Goal: Task Accomplishment & Management: Manage account settings

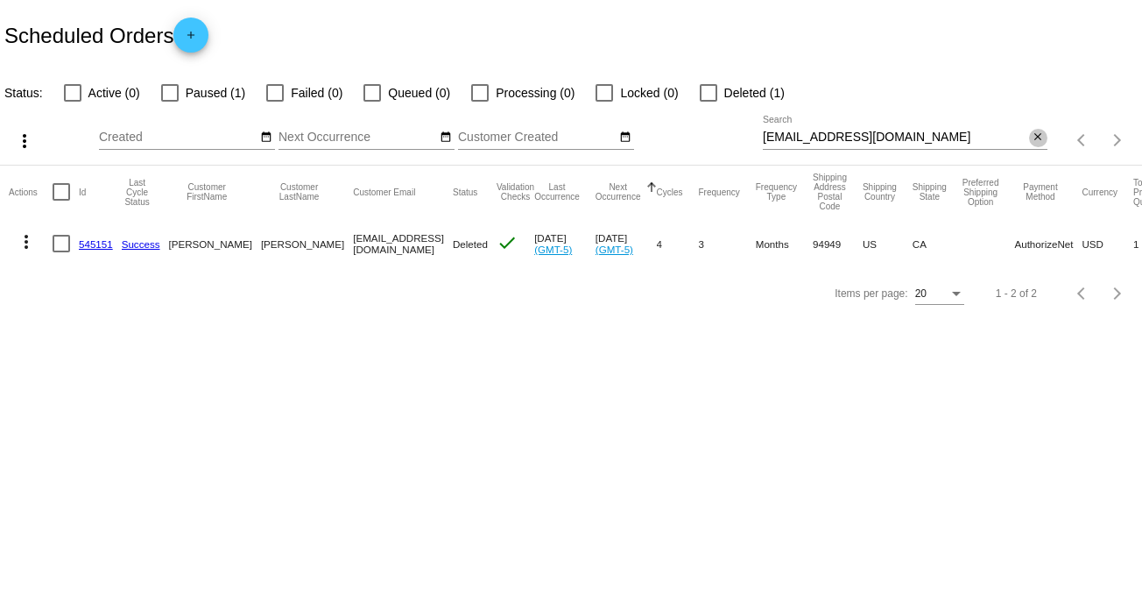
click at [1043, 144] on mat-icon "close" at bounding box center [1038, 138] width 12 height 14
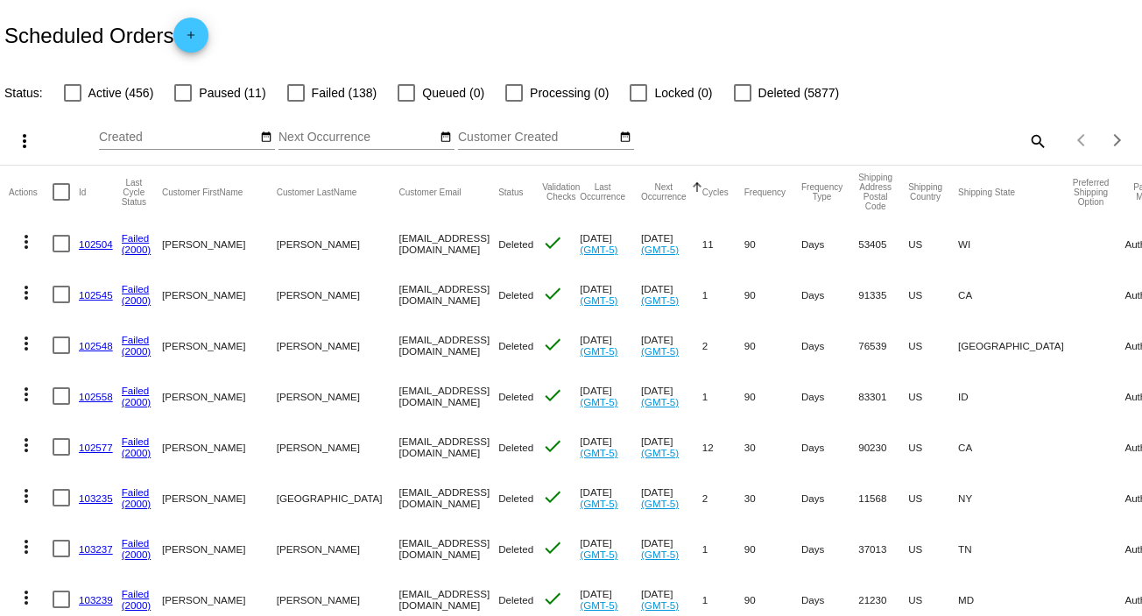
click at [1027, 143] on mat-icon "search" at bounding box center [1037, 140] width 21 height 27
click at [1026, 143] on input "Search" at bounding box center [905, 138] width 285 height 14
paste input "[EMAIL_ADDRESS][DOMAIN_NAME]"
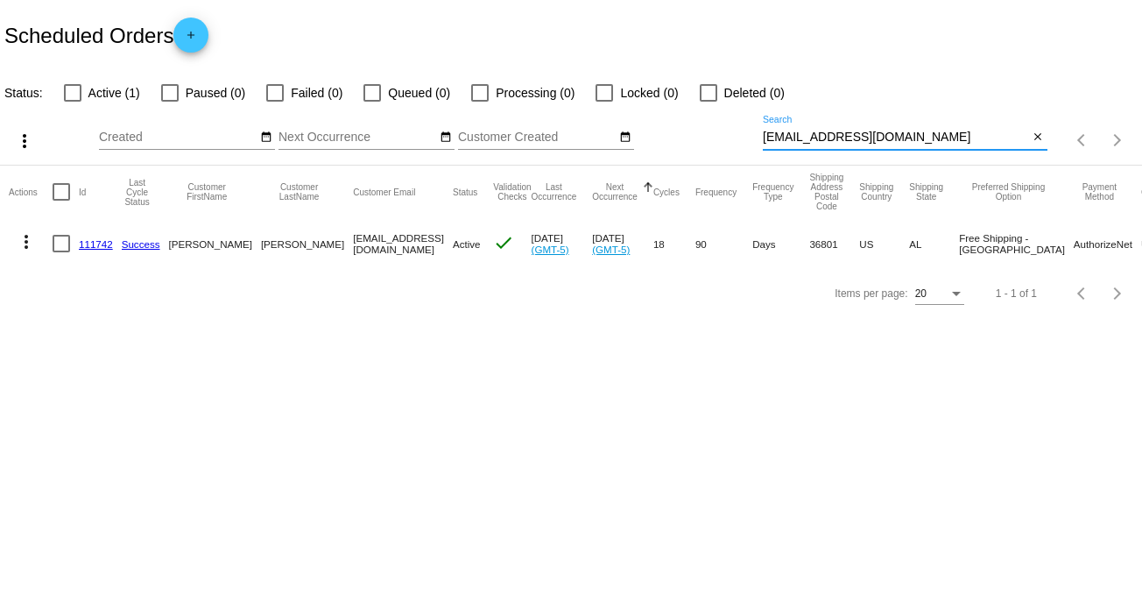
type input "[EMAIL_ADDRESS][DOMAIN_NAME]"
click at [23, 248] on mat-icon "more_vert" at bounding box center [26, 241] width 21 height 21
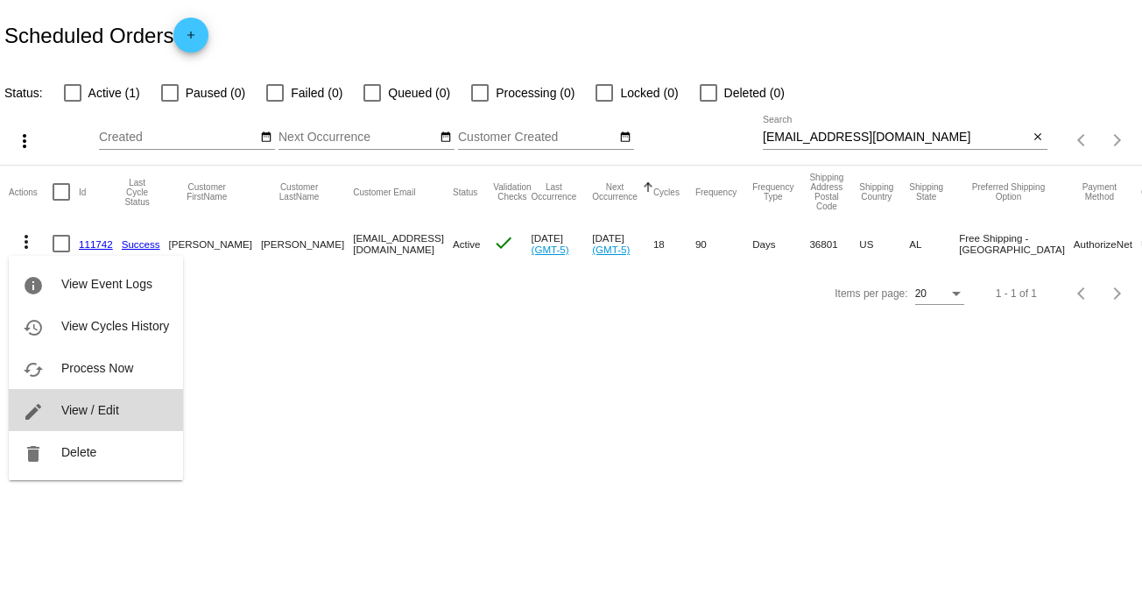
click at [92, 406] on span "View / Edit" at bounding box center [90, 410] width 58 height 14
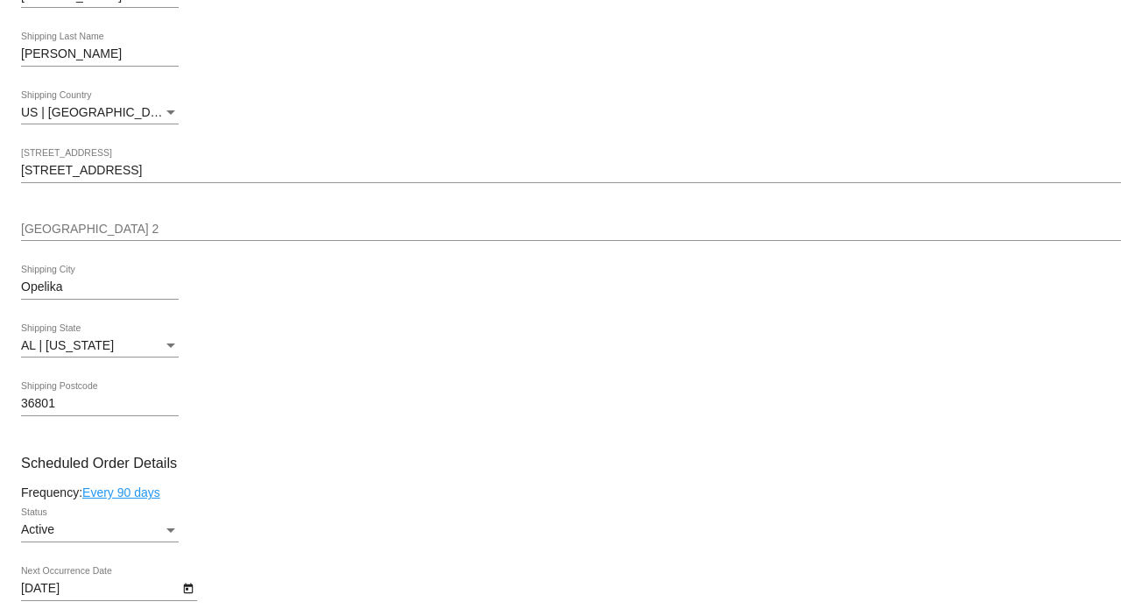
scroll to position [641, 0]
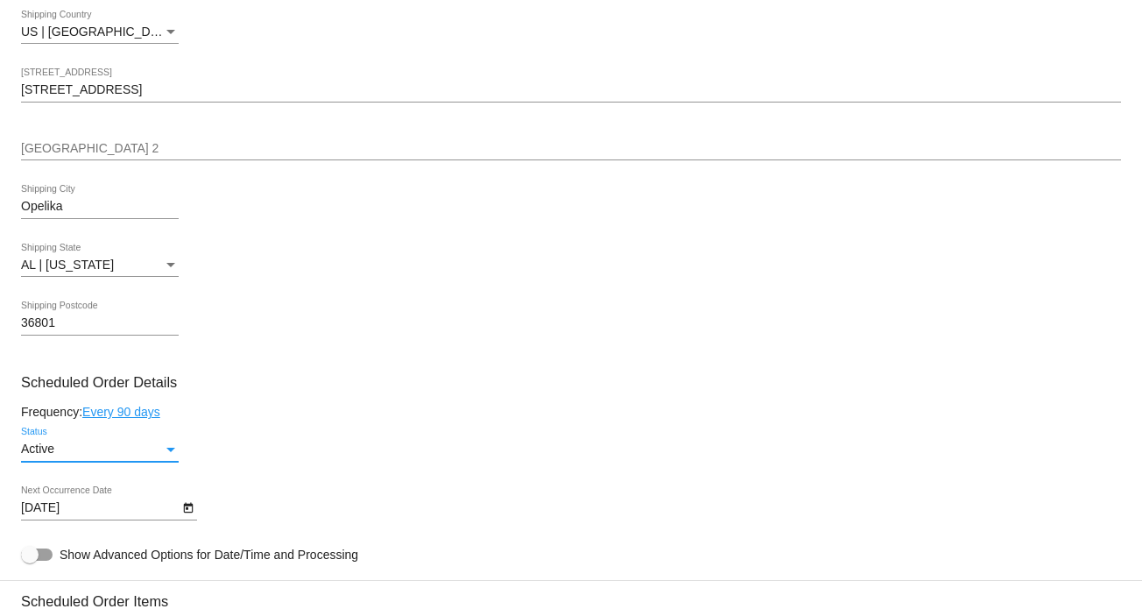
click at [167, 452] on div "Status" at bounding box center [170, 450] width 9 height 4
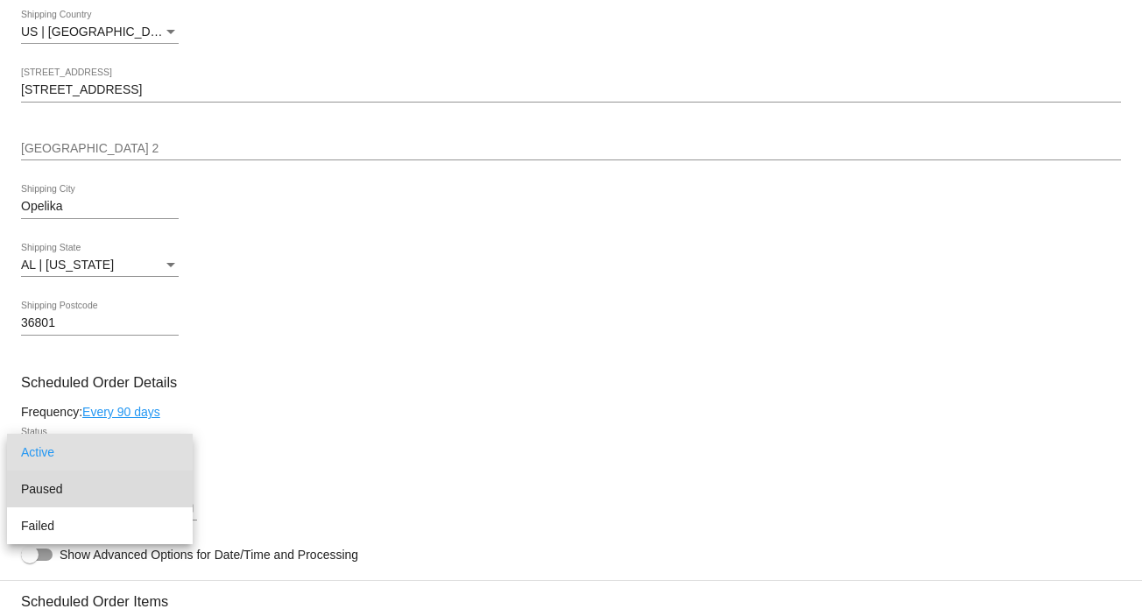
click at [164, 494] on span "Paused" at bounding box center [100, 488] width 158 height 37
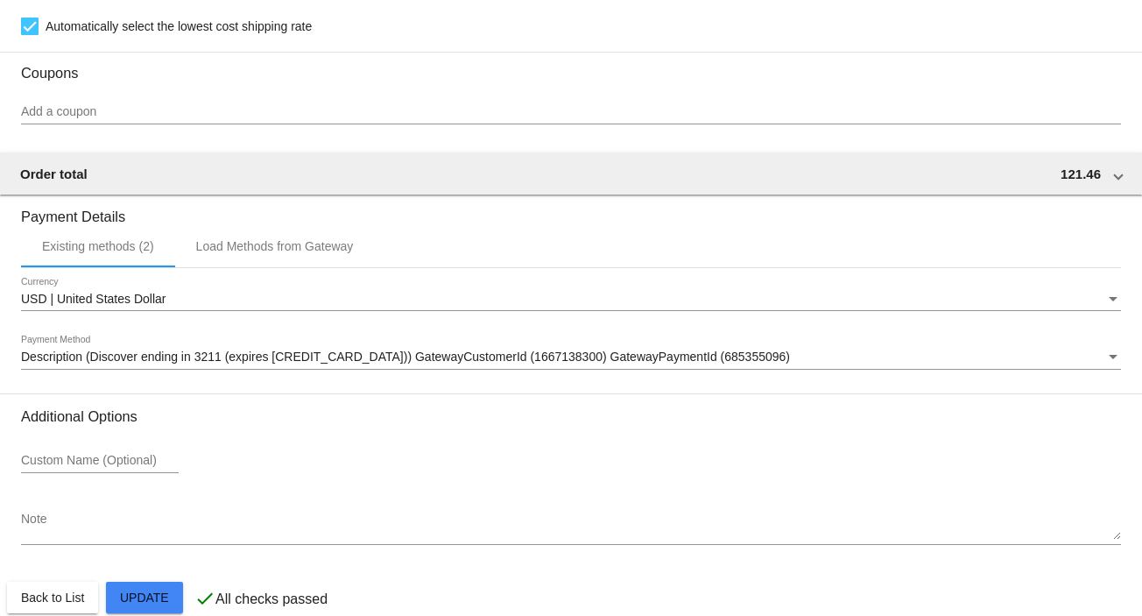
scroll to position [1513, 0]
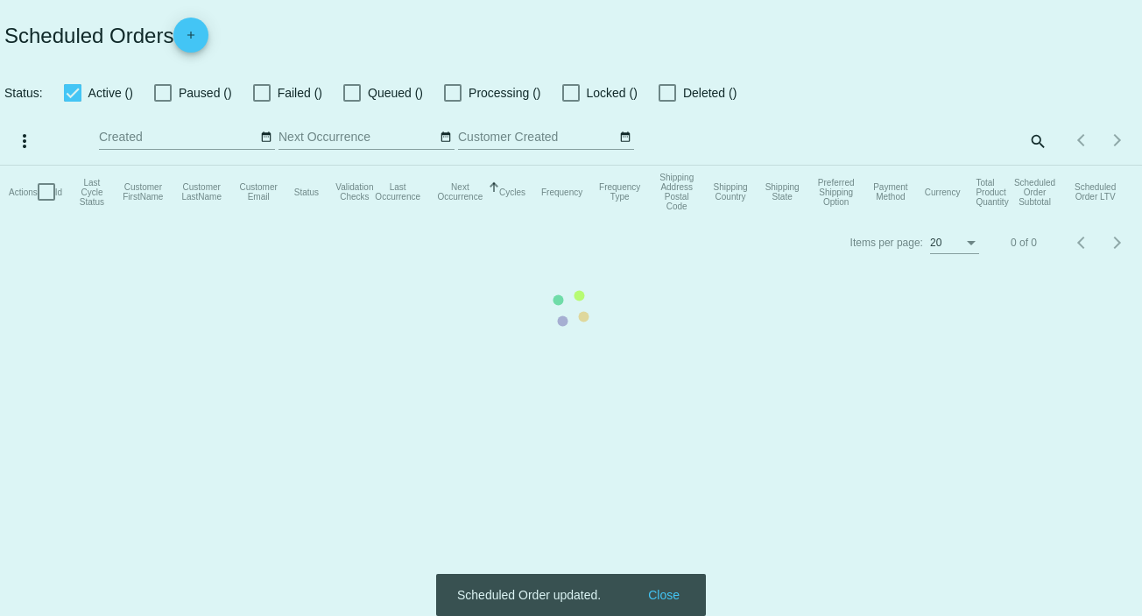
checkbox input "false"
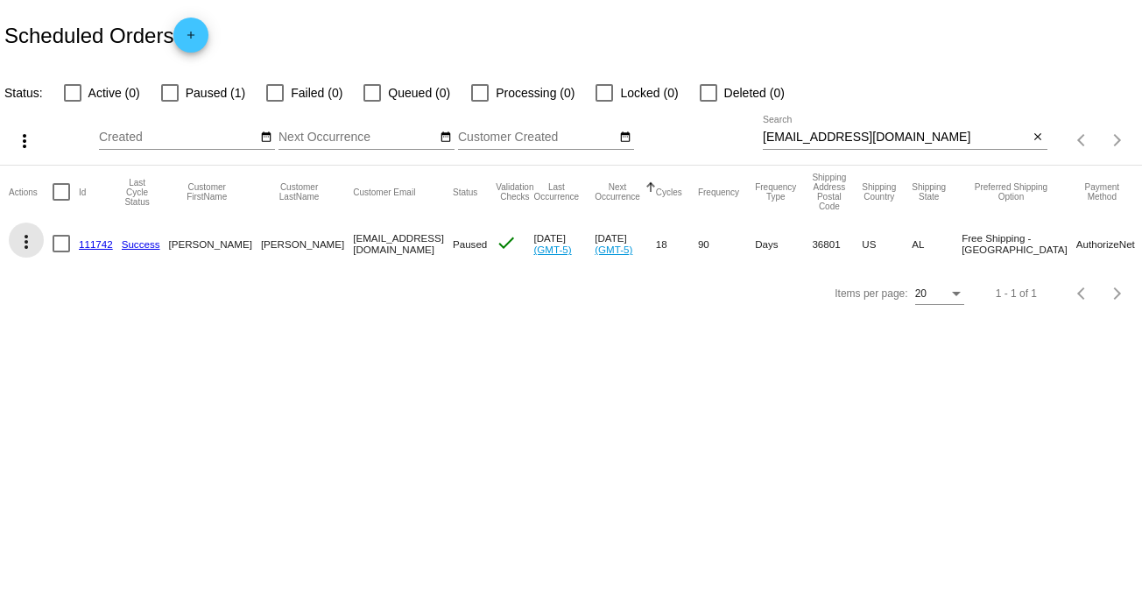
click at [23, 232] on mat-icon "more_vert" at bounding box center [26, 241] width 21 height 21
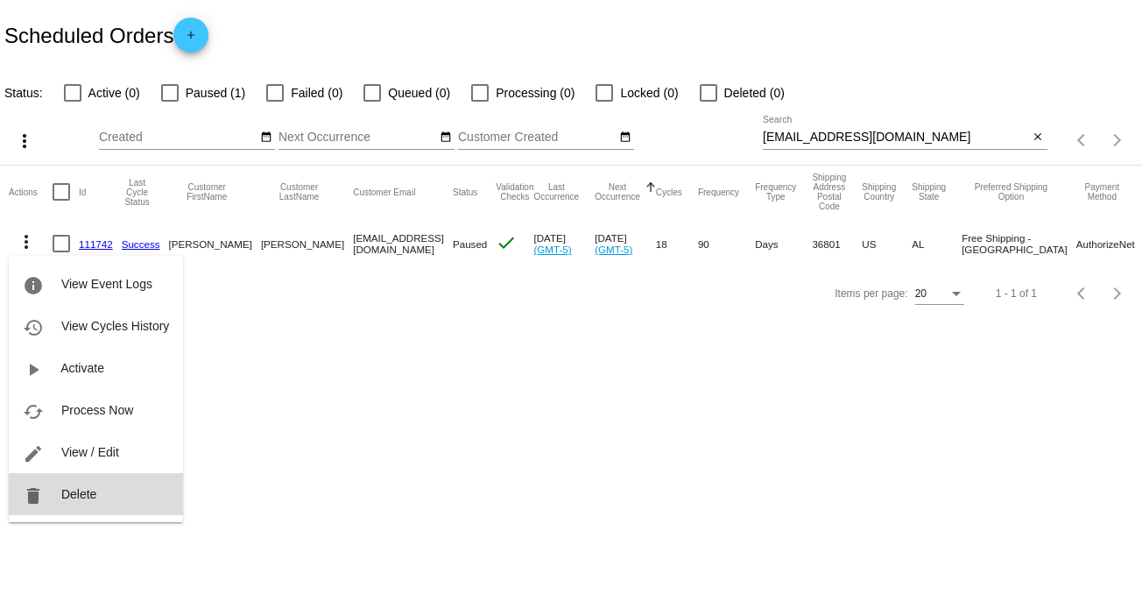
click at [85, 499] on span "Delete" at bounding box center [78, 494] width 35 height 14
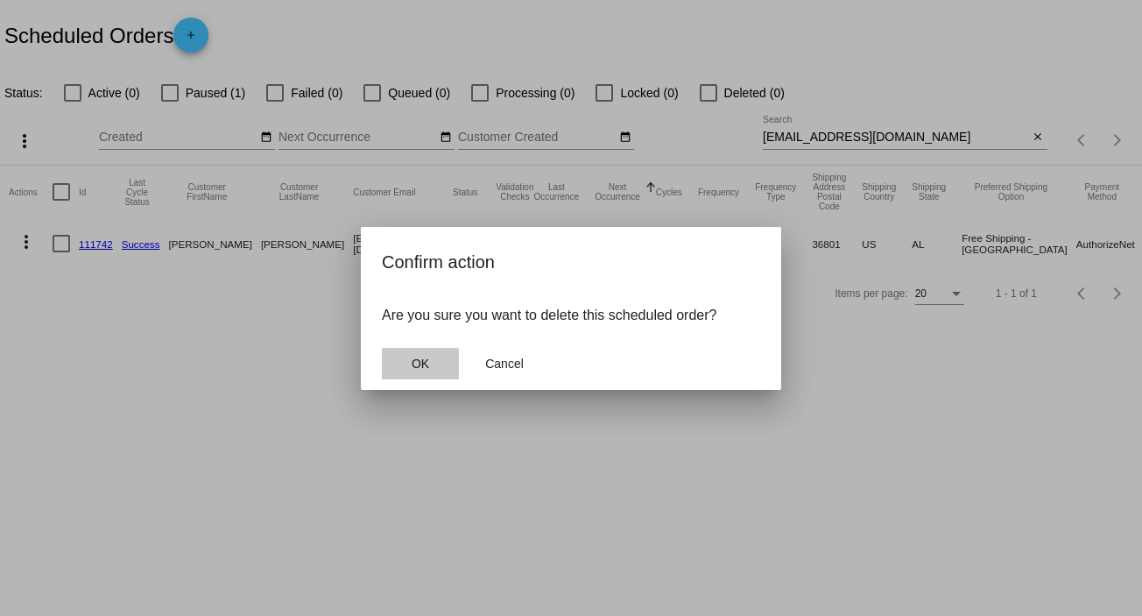
drag, startPoint x: 403, startPoint y: 359, endPoint x: 408, endPoint y: 347, distance: 13.3
click at [403, 358] on button "OK" at bounding box center [420, 364] width 77 height 32
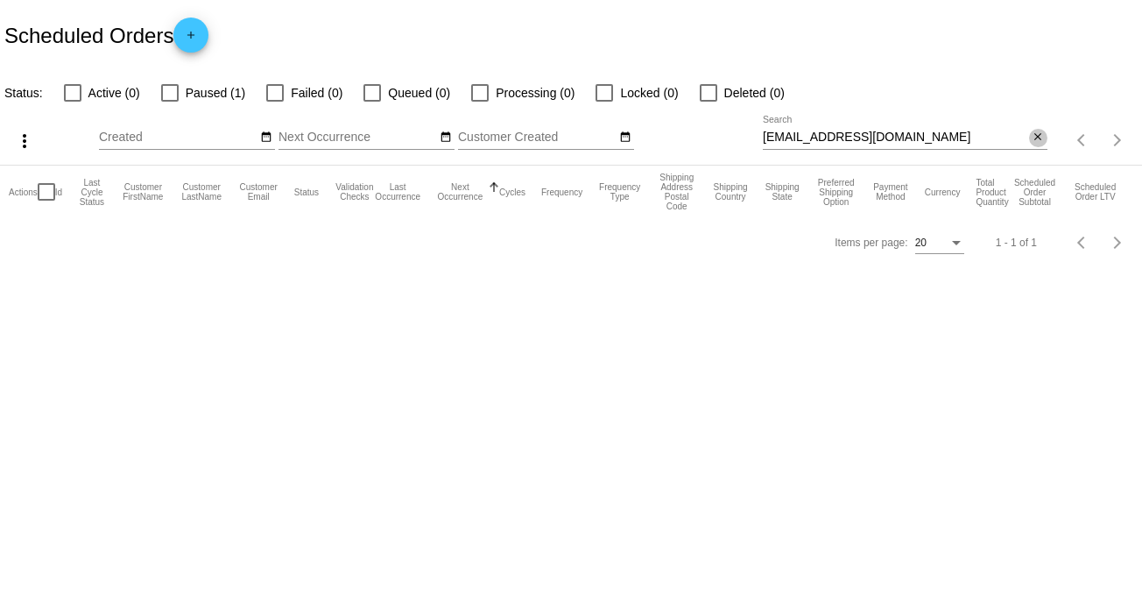
click at [1034, 142] on mat-icon "close" at bounding box center [1038, 138] width 12 height 14
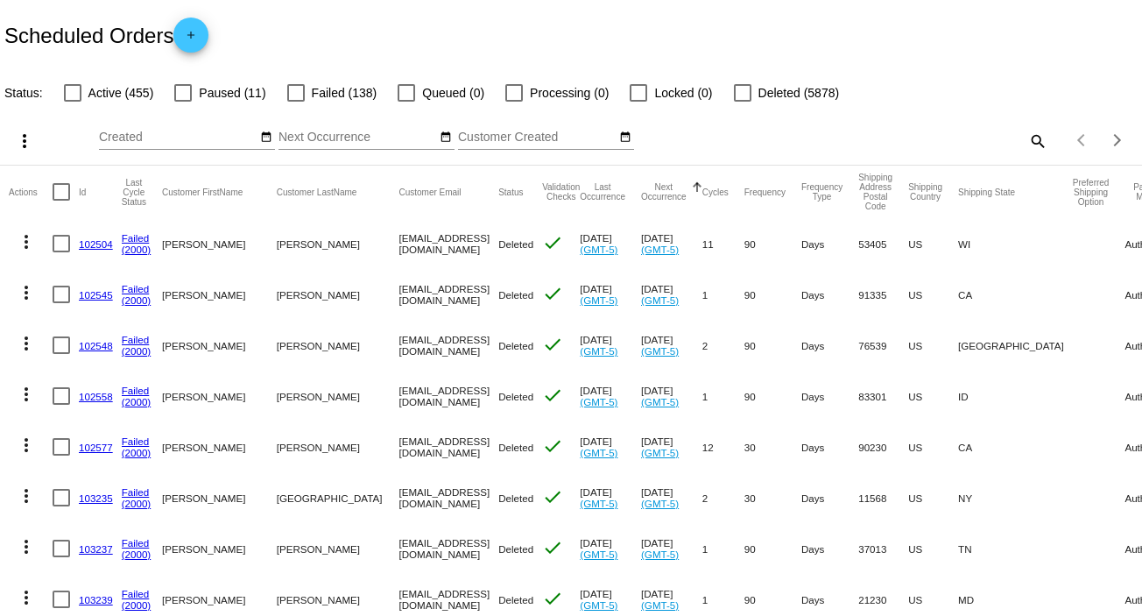
click at [1028, 139] on mat-icon "search" at bounding box center [1037, 140] width 21 height 27
click at [1028, 139] on input "Search" at bounding box center [905, 138] width 285 height 14
paste input "[EMAIL_ADDRESS][DOMAIN_NAME]"
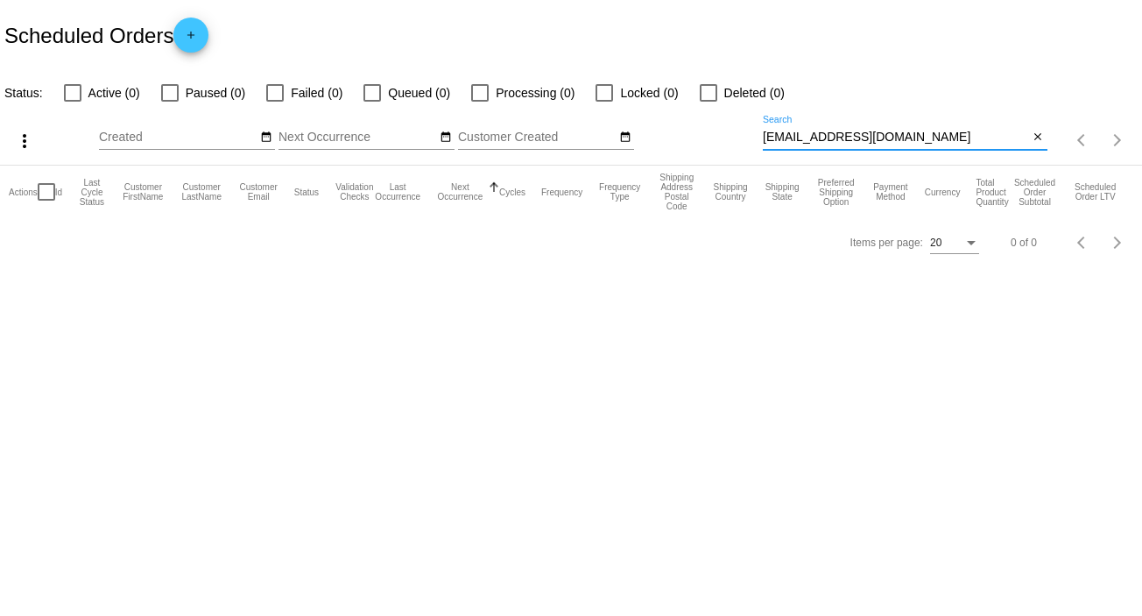
type input "[EMAIL_ADDRESS][DOMAIN_NAME]"
click at [1030, 137] on button "close" at bounding box center [1038, 138] width 18 height 18
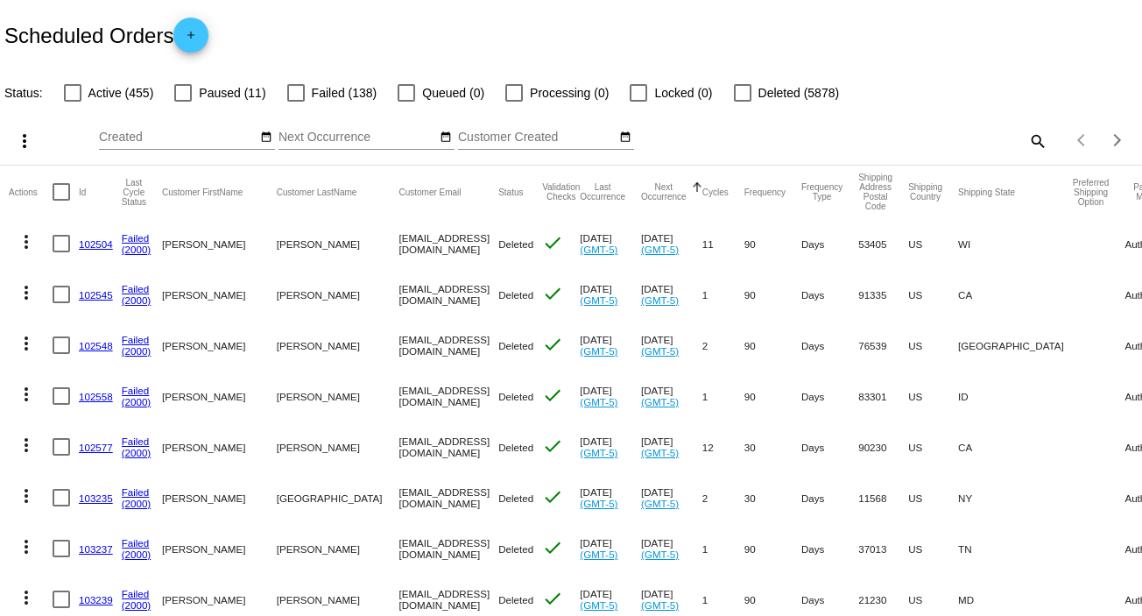
click at [1027, 138] on mat-icon "search" at bounding box center [1037, 140] width 21 height 27
click at [1020, 138] on input "Search" at bounding box center [905, 138] width 285 height 14
paste input "[EMAIL_ADDRESS][DOMAIN_NAME]"
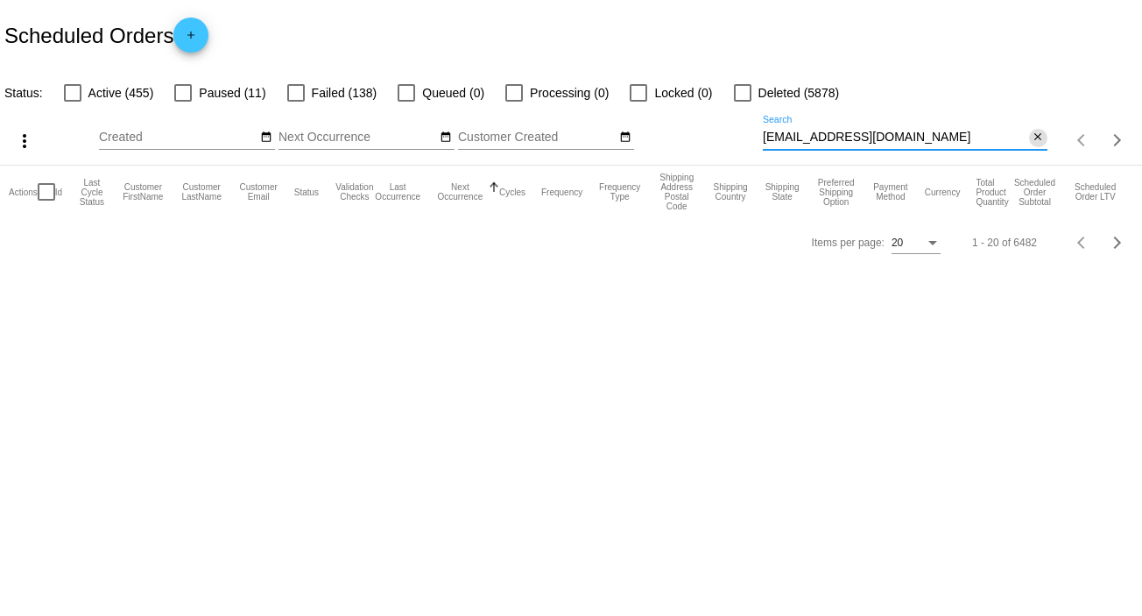
type input "[EMAIL_ADDRESS][DOMAIN_NAME]"
click at [1036, 138] on mat-icon "close" at bounding box center [1038, 138] width 12 height 14
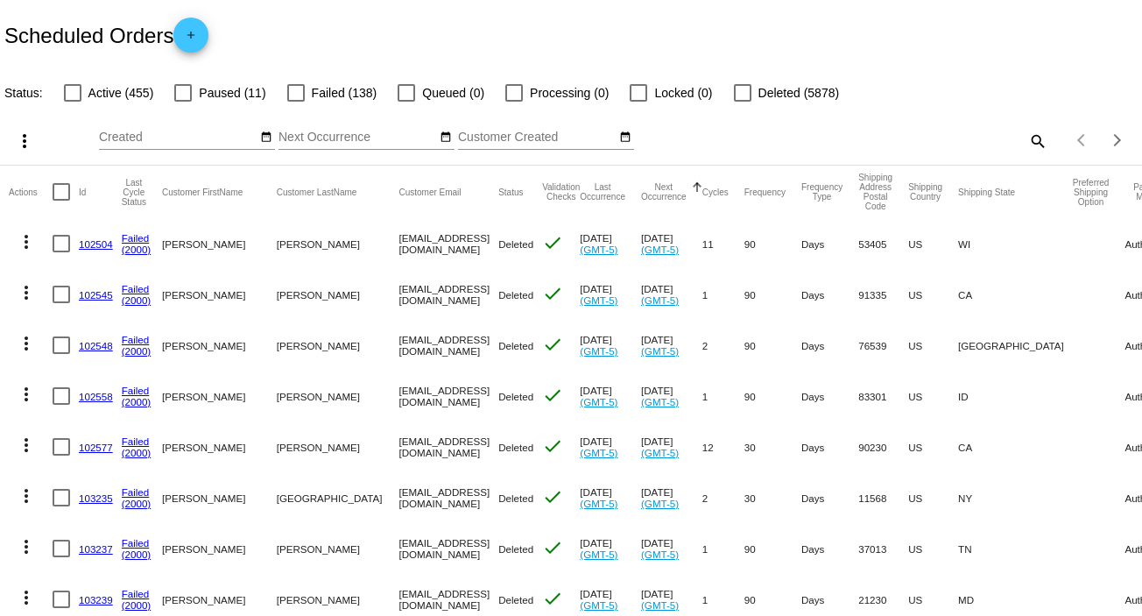
click at [1030, 137] on mat-icon "search" at bounding box center [1037, 140] width 21 height 27
click at [1030, 137] on input "Search" at bounding box center [905, 138] width 285 height 14
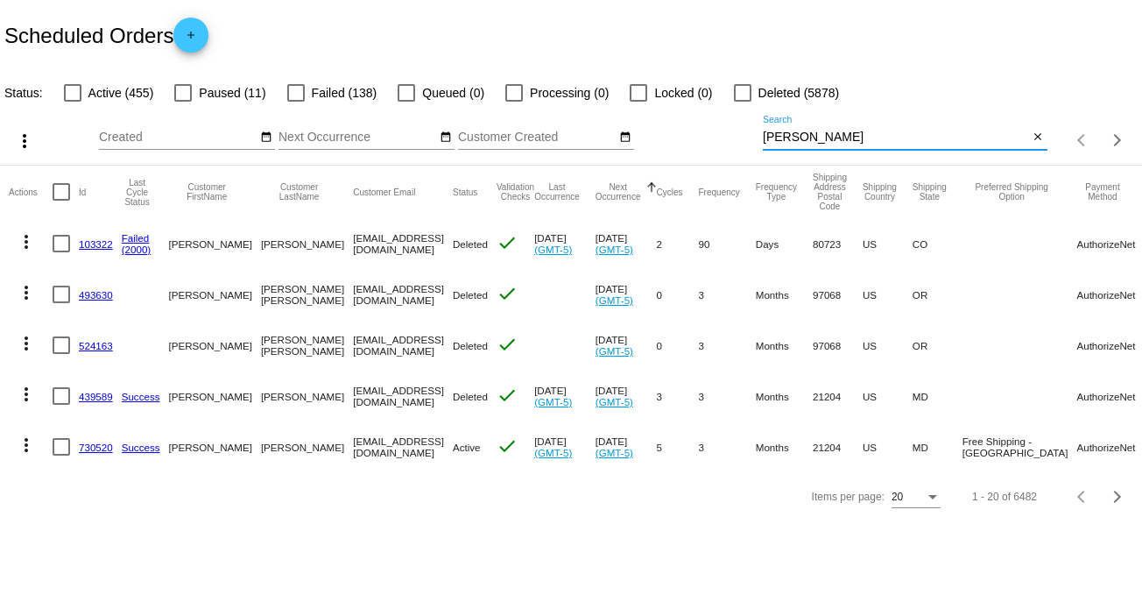
click at [923, 121] on div "[PERSON_NAME] Search" at bounding box center [896, 133] width 266 height 34
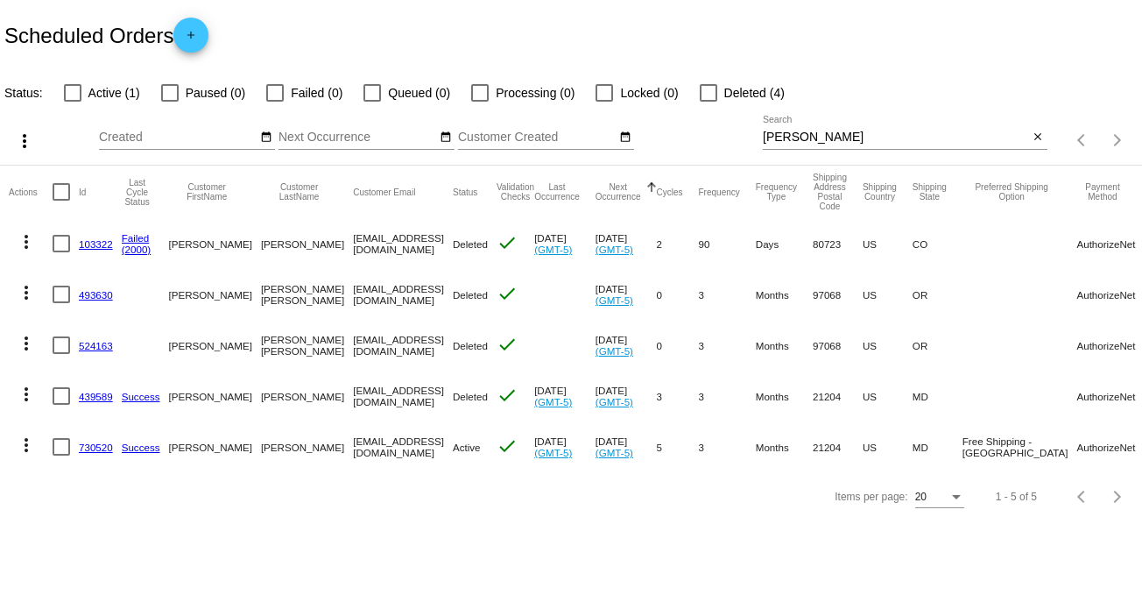
click at [820, 116] on div "[PERSON_NAME] Search" at bounding box center [896, 133] width 266 height 34
click at [838, 142] on input "[PERSON_NAME]" at bounding box center [896, 138] width 266 height 14
type input "we"
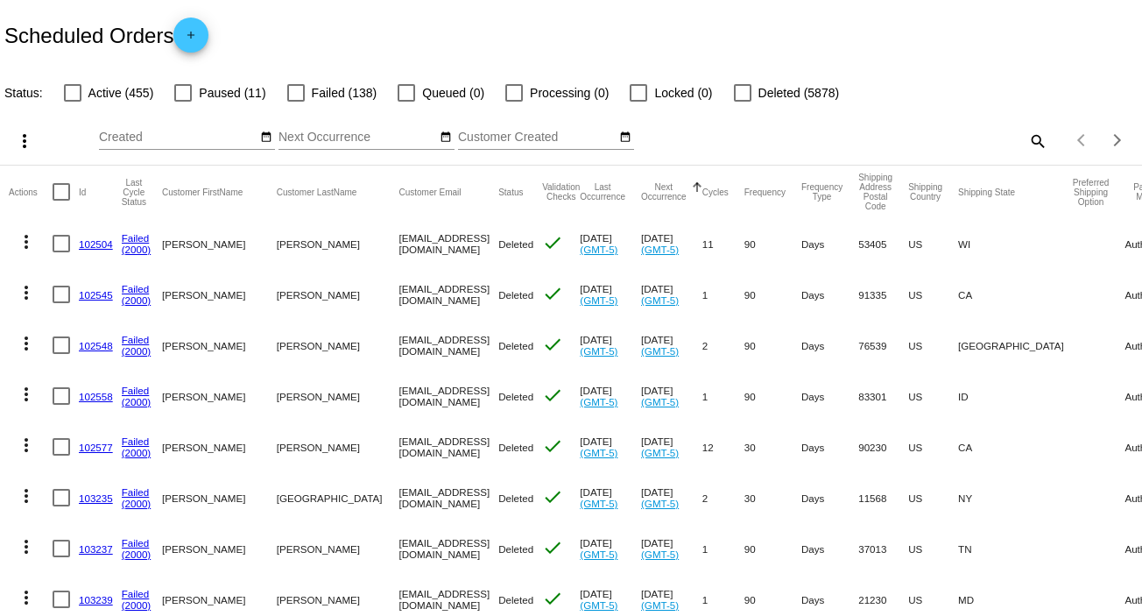
click at [1028, 136] on mat-icon "search" at bounding box center [1037, 140] width 21 height 27
click at [1028, 136] on input "Search" at bounding box center [905, 138] width 285 height 14
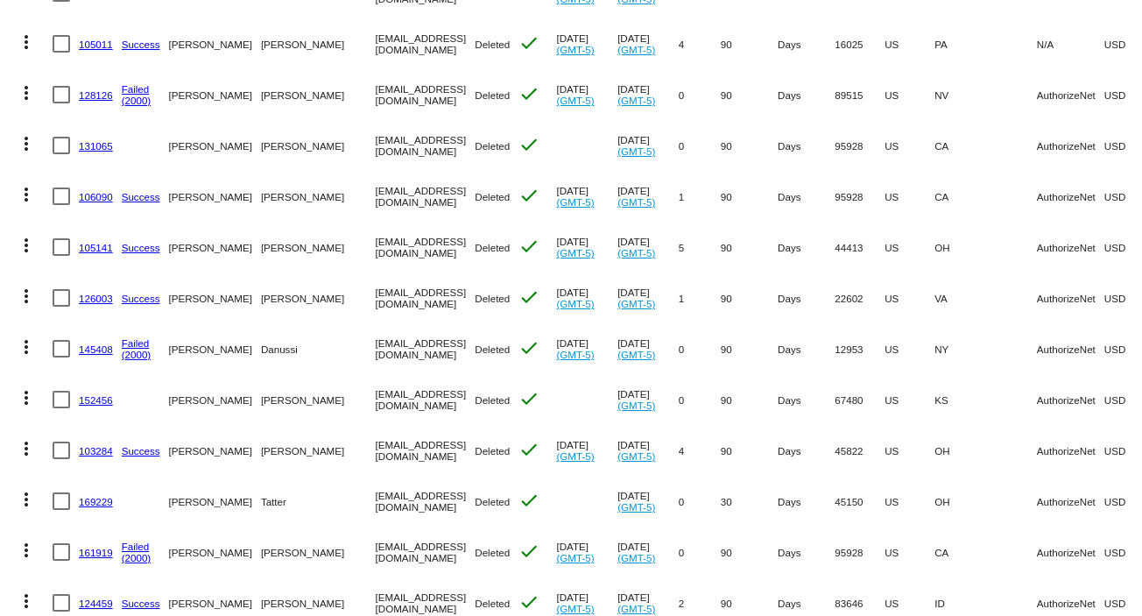
scroll to position [681, 0]
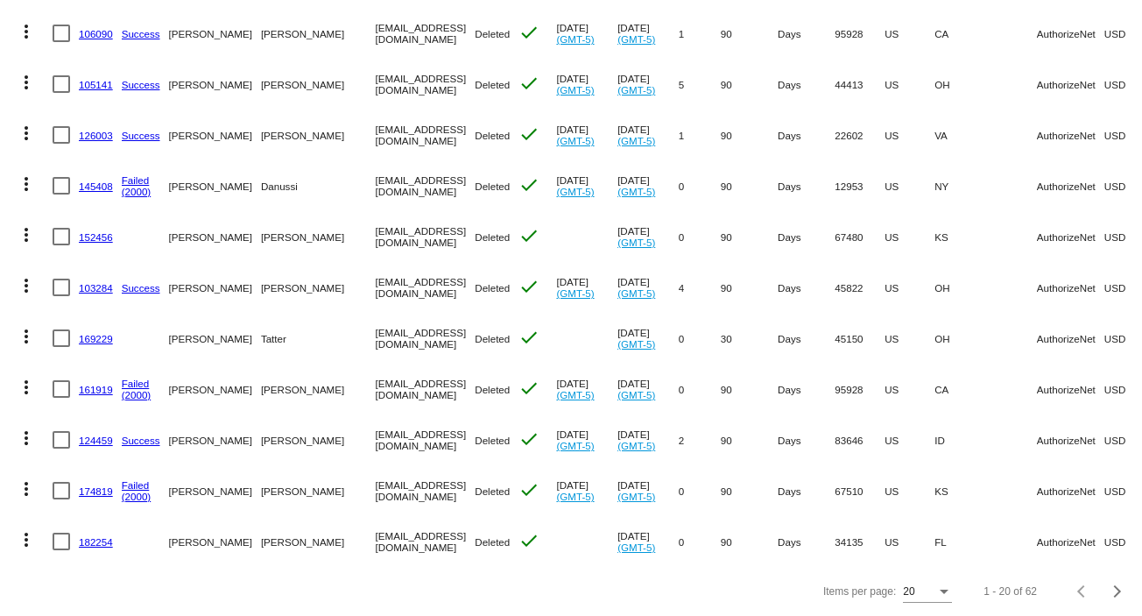
type input "[PERSON_NAME]"
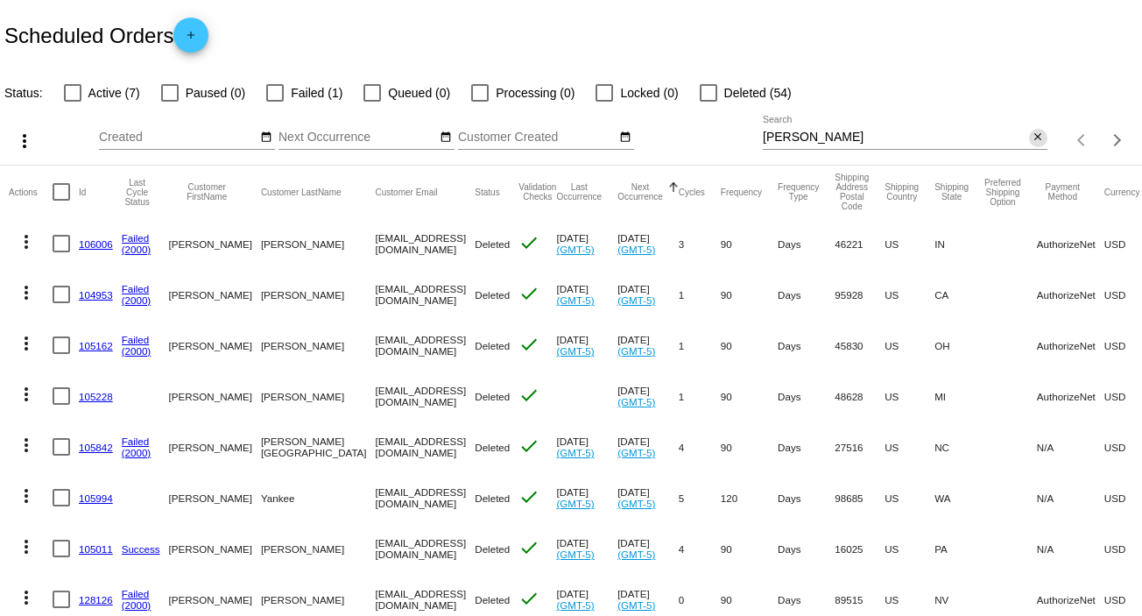
click at [1032, 135] on mat-icon "close" at bounding box center [1038, 138] width 12 height 14
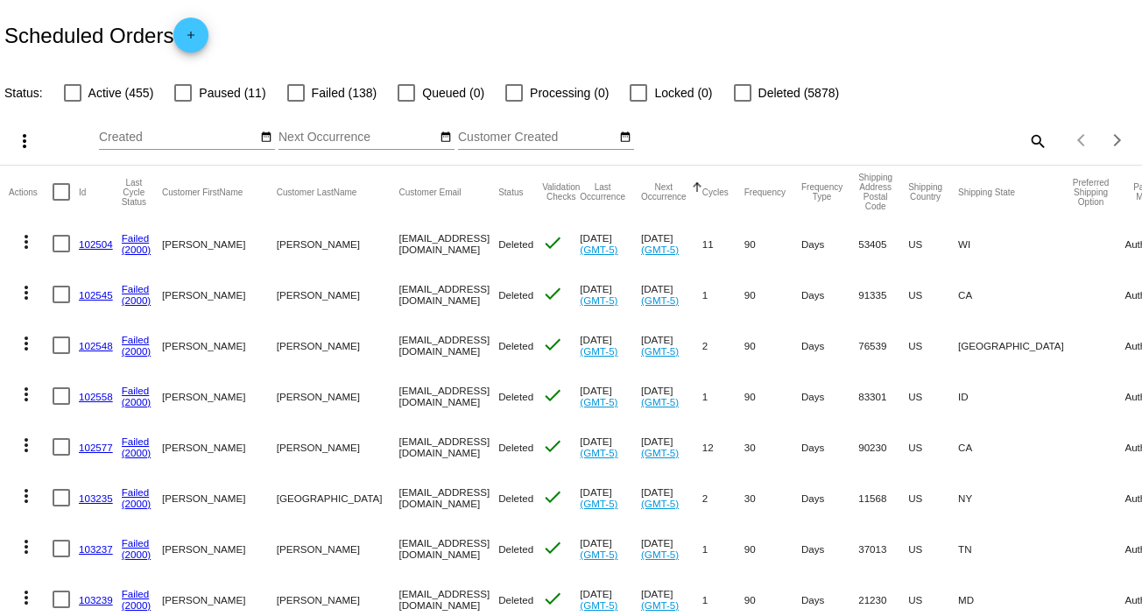
click at [1027, 137] on mat-icon "search" at bounding box center [1037, 140] width 21 height 27
click at [1023, 137] on input "Search" at bounding box center [905, 138] width 285 height 14
paste input "Bbcatering@sbcglobal.net"
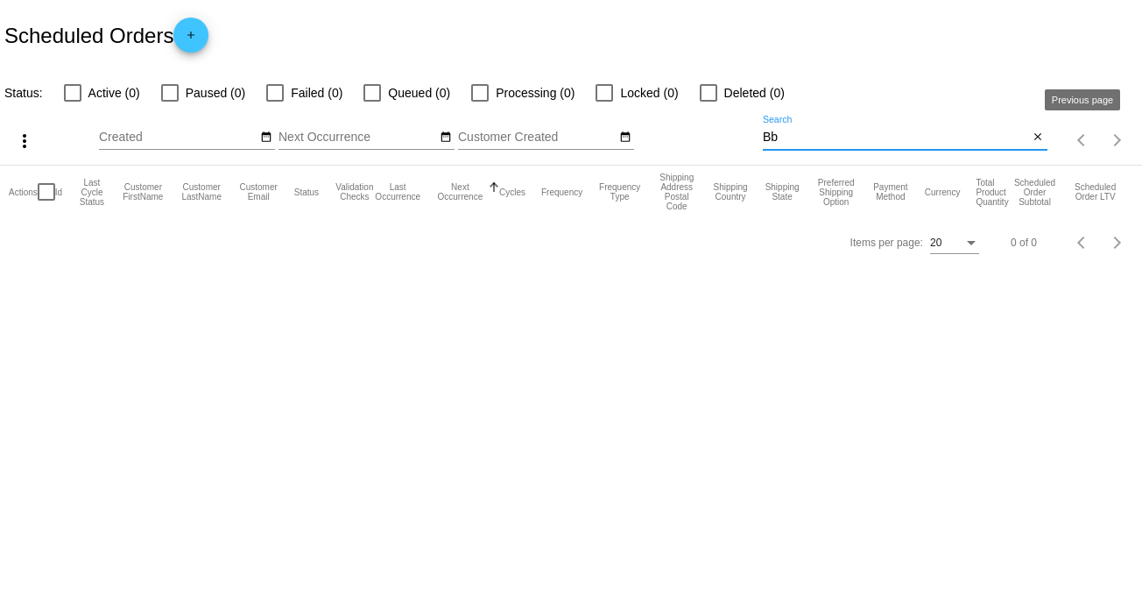
type input "B"
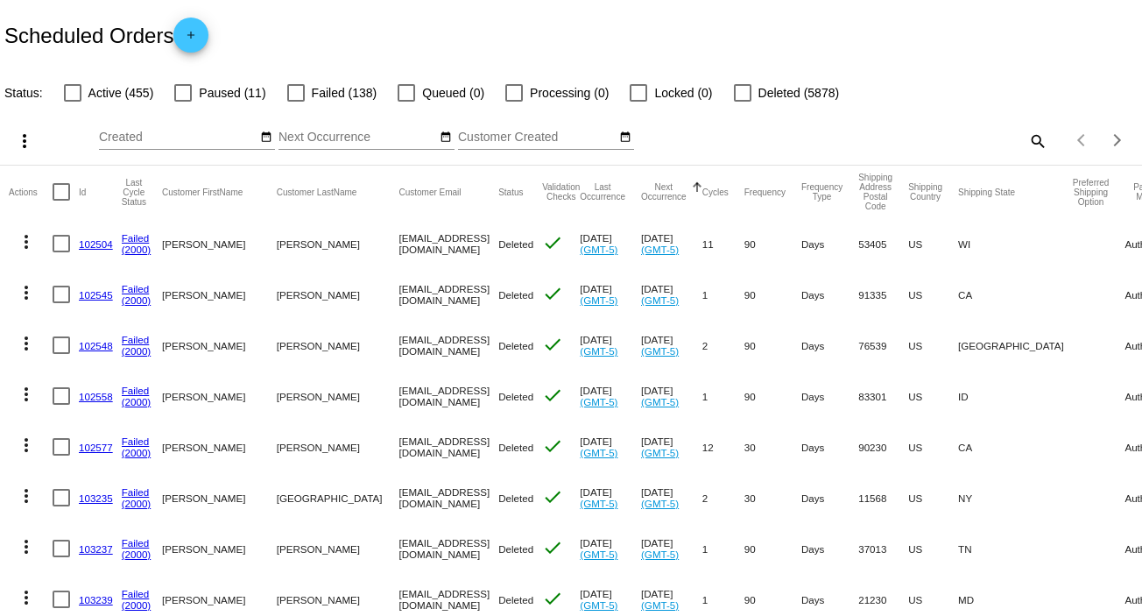
click at [1027, 138] on mat-icon "search" at bounding box center [1037, 140] width 21 height 27
click at [1023, 138] on input "Search" at bounding box center [905, 138] width 285 height 14
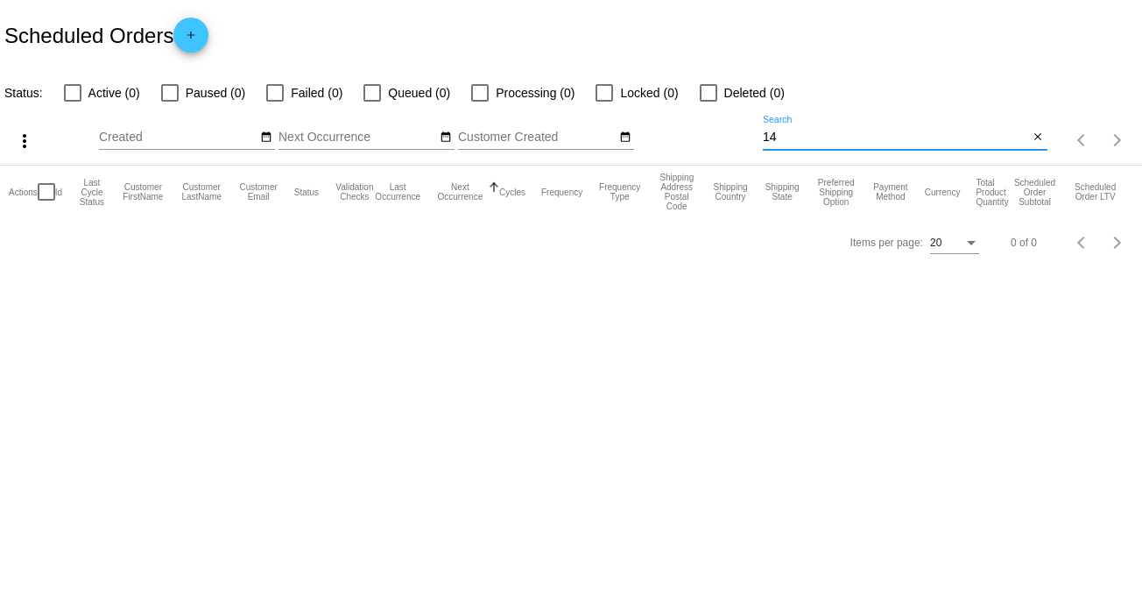
type input "1"
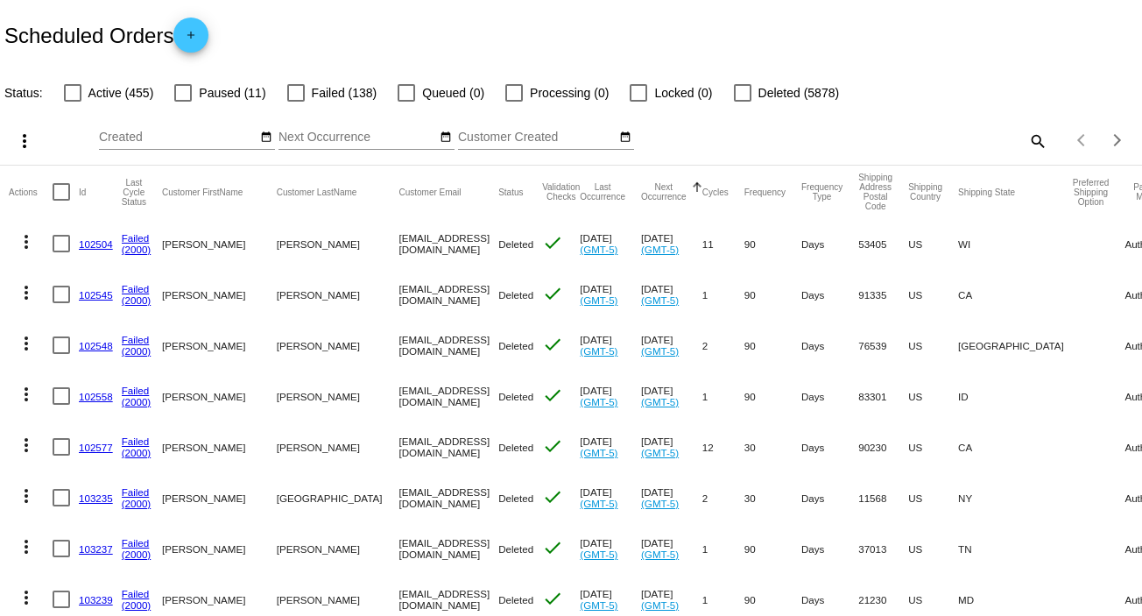
click at [1027, 139] on mat-icon "search" at bounding box center [1037, 140] width 21 height 27
click at [1022, 139] on input "Search" at bounding box center [905, 138] width 285 height 14
paste input "Bbcatering@sbcglobal.net"
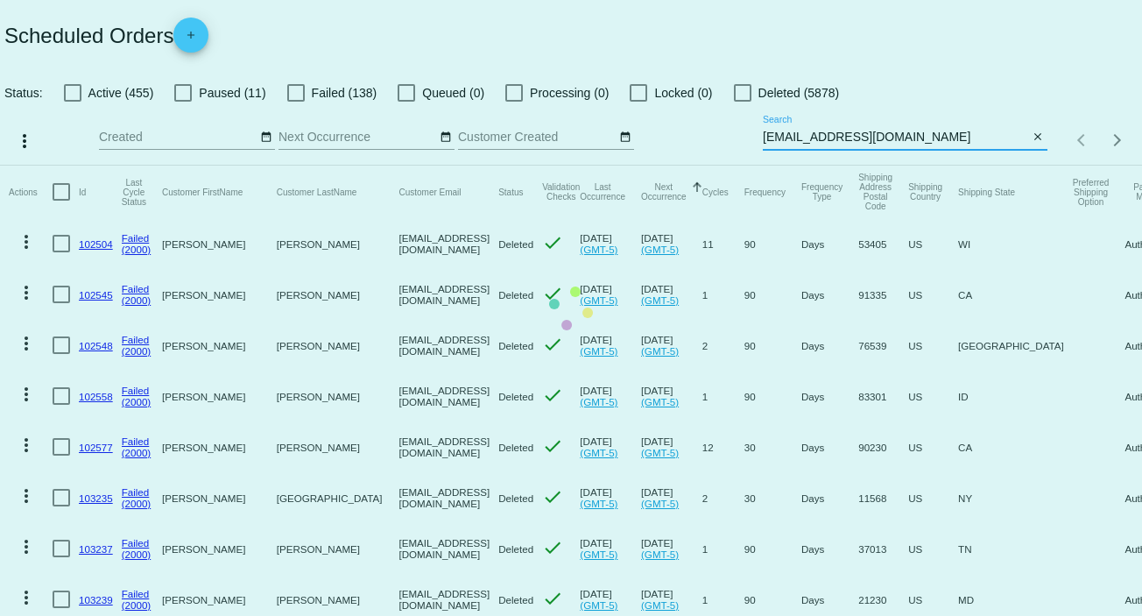
type input "Bbcatering@sbcglobal.net"
drag, startPoint x: 1134, startPoint y: 115, endPoint x: 1130, endPoint y: 192, distance: 77.2
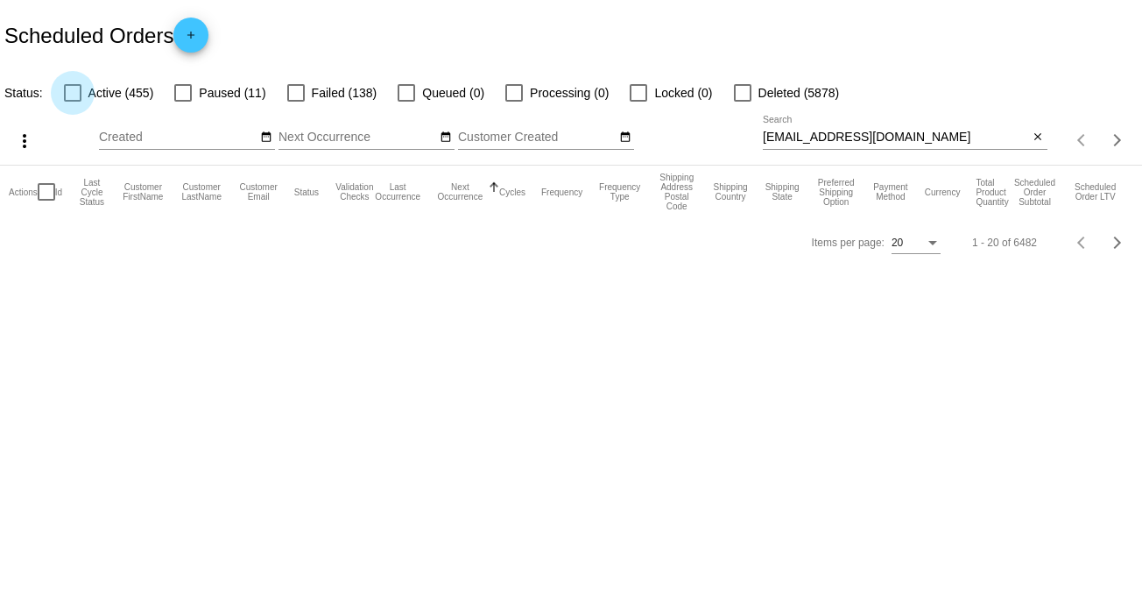
click at [72, 87] on div at bounding box center [73, 93] width 18 height 18
click at [72, 102] on input "Active (455)" at bounding box center [72, 102] width 1 height 1
checkbox input "true"
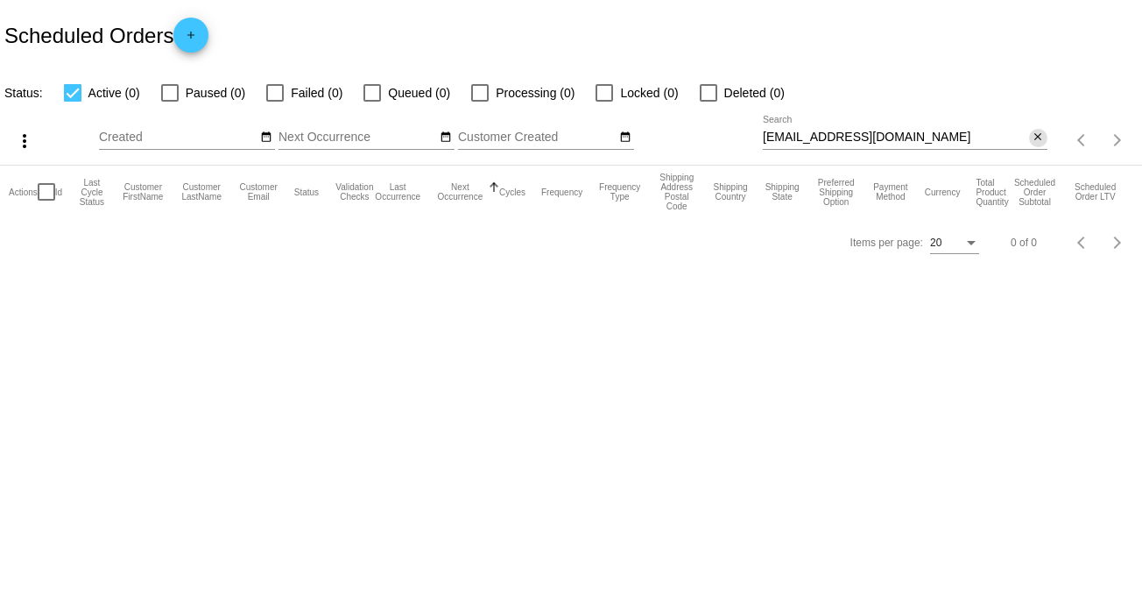
click at [1034, 136] on mat-icon "close" at bounding box center [1038, 138] width 12 height 14
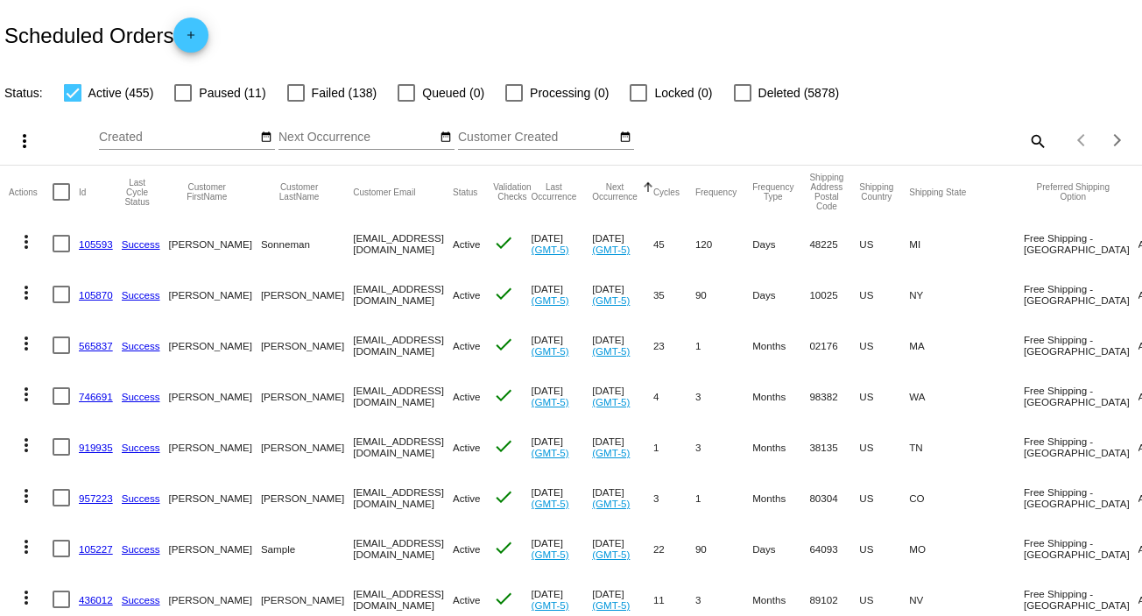
click at [1027, 139] on mat-icon "search" at bounding box center [1037, 140] width 21 height 27
click at [1022, 139] on input "Search" at bounding box center [905, 138] width 285 height 14
click at [1028, 130] on mat-icon "search" at bounding box center [1037, 140] width 21 height 27
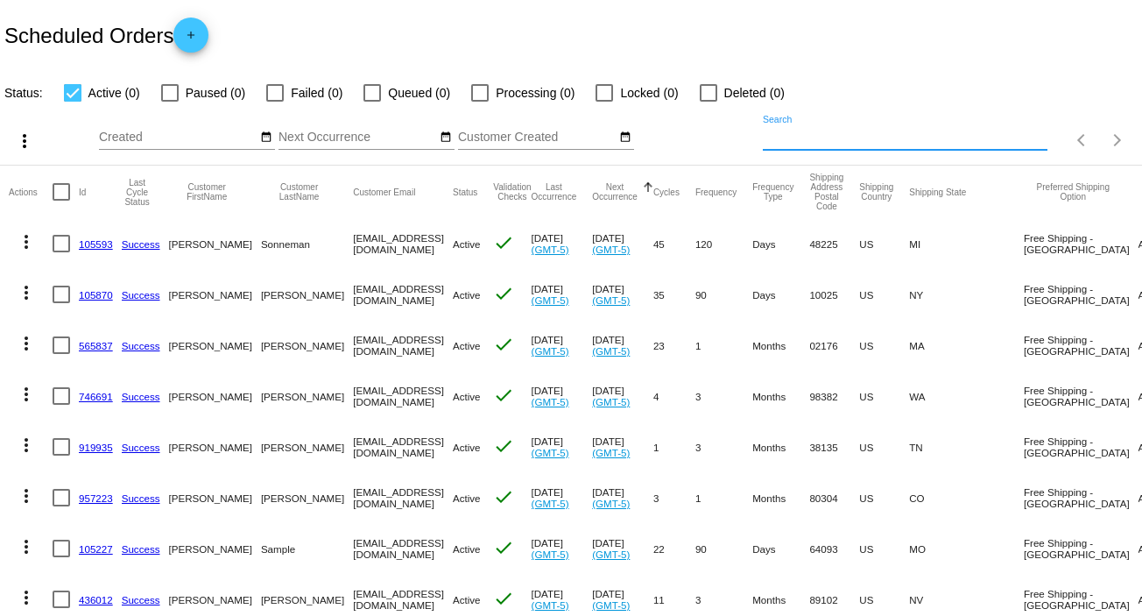
click at [1028, 131] on input "Search" at bounding box center [905, 138] width 285 height 14
paste input "bbcatering@sbcglobal.com"
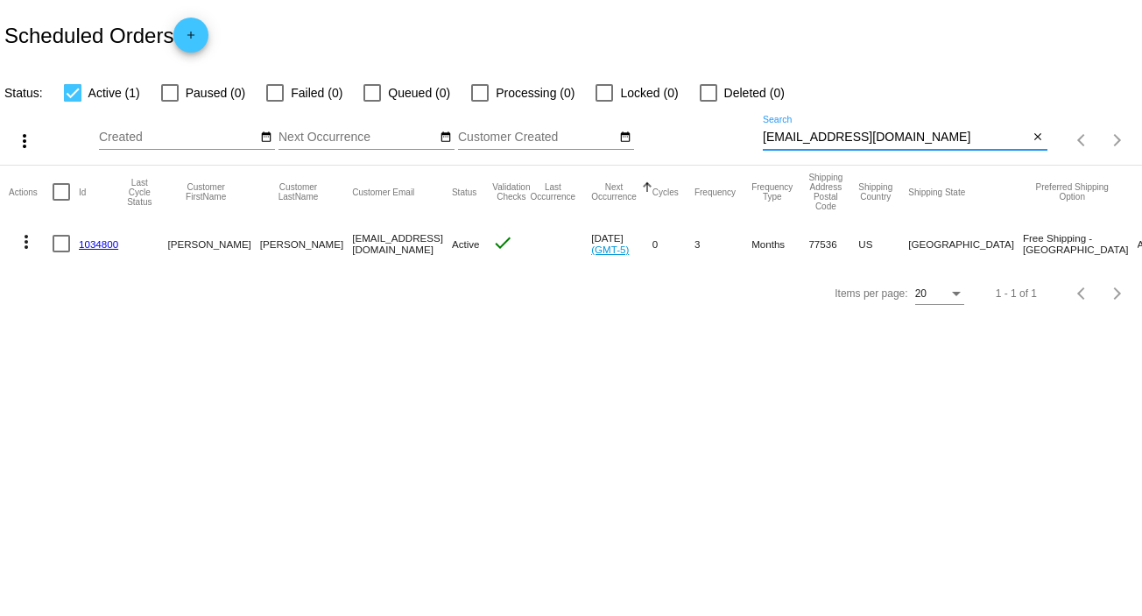
type input "bbcatering@sbcglobal.com"
click at [25, 241] on mat-icon "more_vert" at bounding box center [26, 241] width 21 height 21
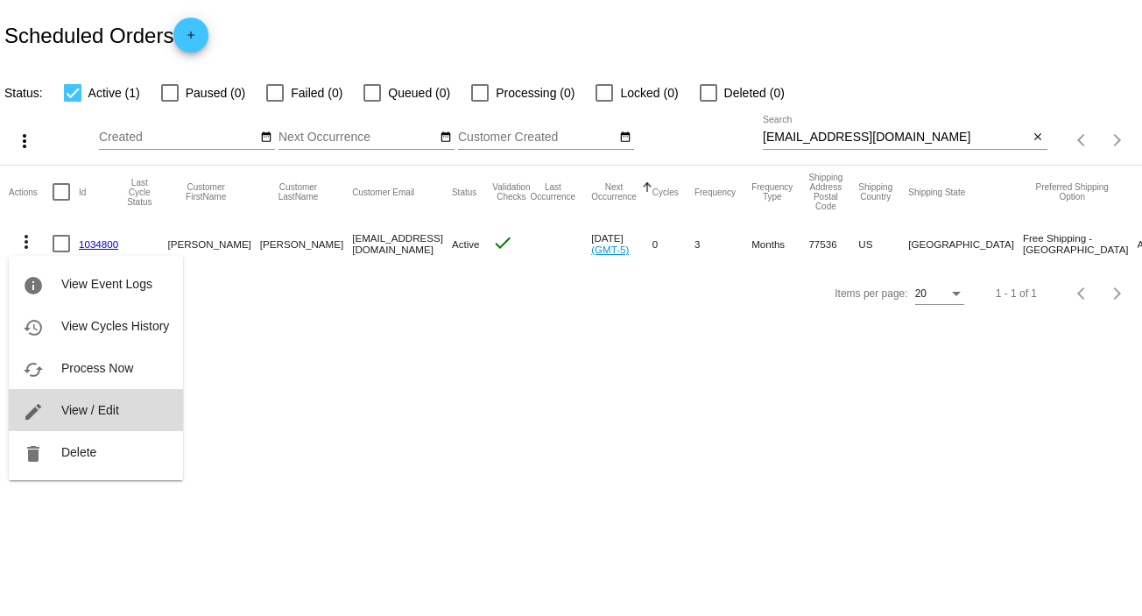
click at [91, 406] on span "View / Edit" at bounding box center [90, 410] width 58 height 14
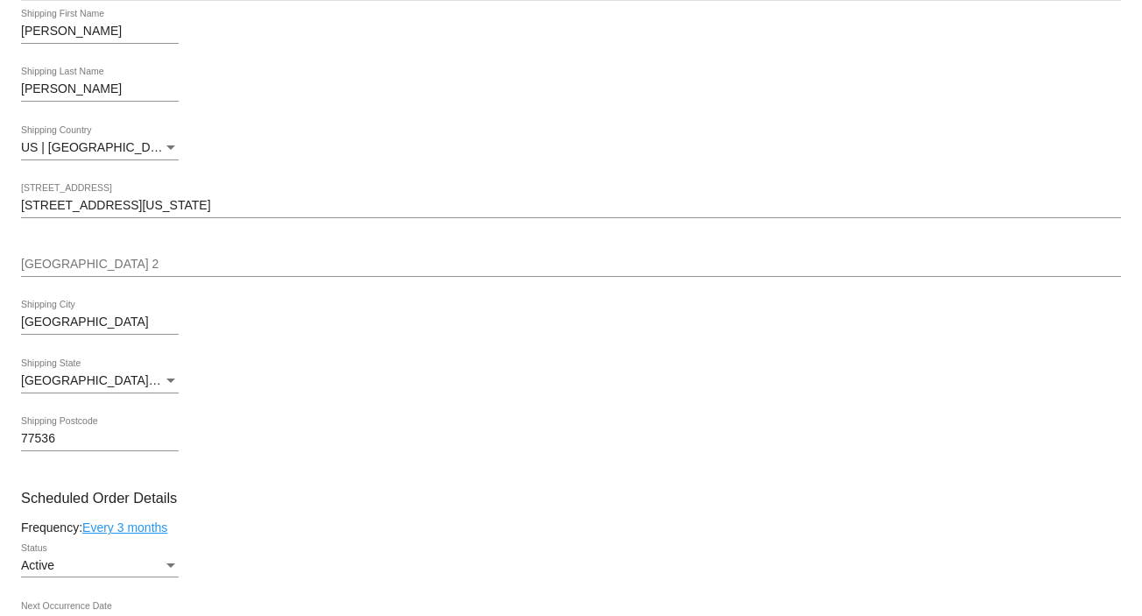
scroll to position [364, 0]
click at [88, 99] on input "[PERSON_NAME]" at bounding box center [100, 92] width 158 height 14
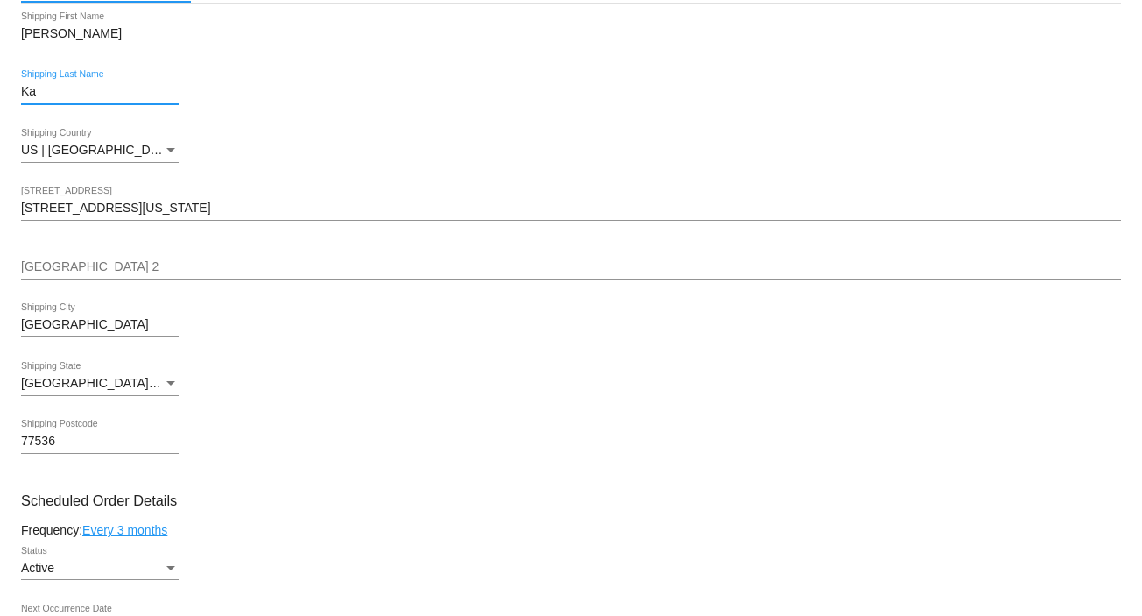
type input "K"
type input "[PERSON_NAME]"
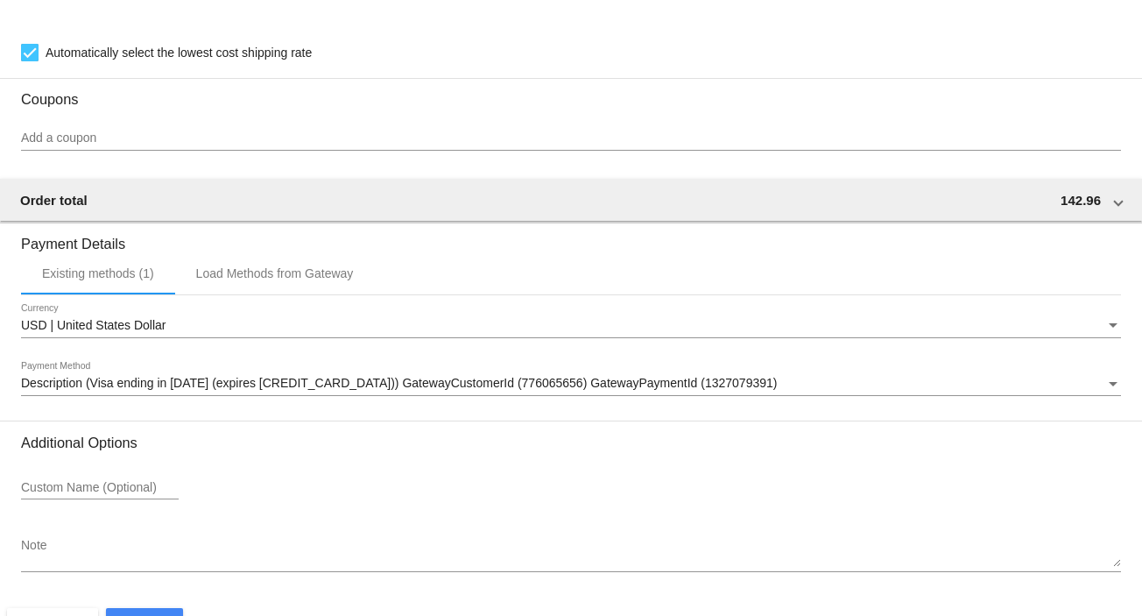
scroll to position [1354, 0]
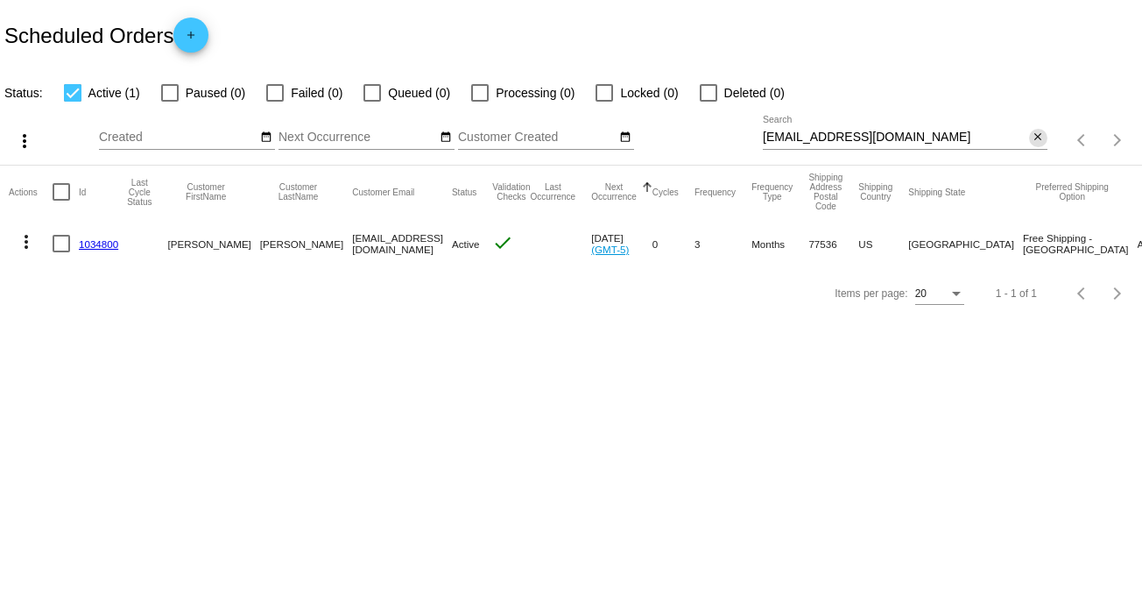
click at [1038, 136] on mat-icon "close" at bounding box center [1038, 138] width 12 height 14
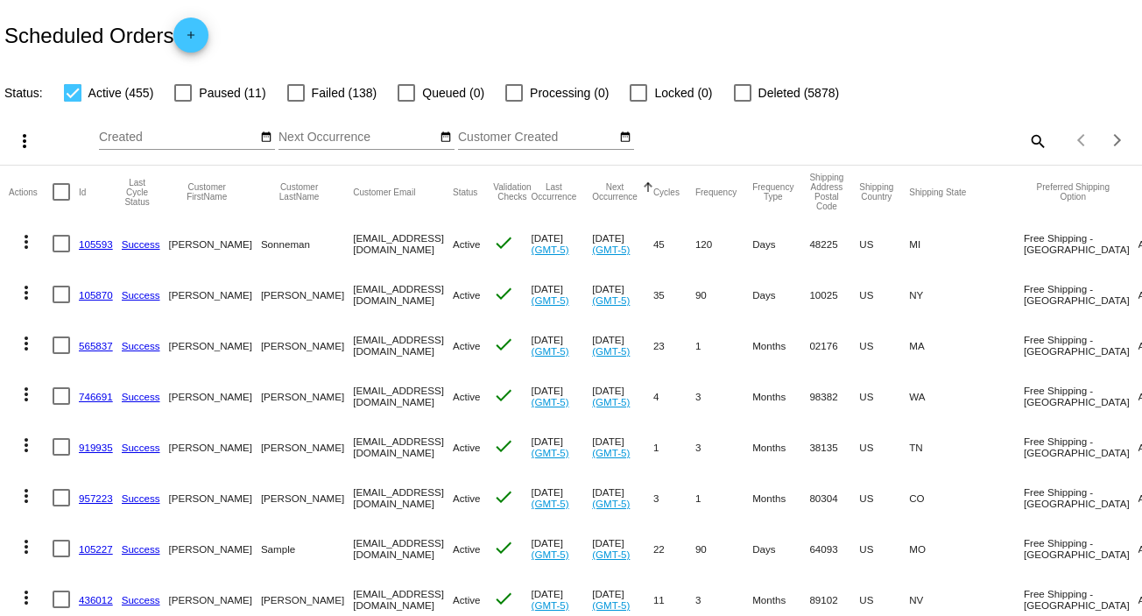
click at [1027, 139] on mat-icon "search" at bounding box center [1037, 140] width 21 height 27
click at [67, 95] on div at bounding box center [73, 93] width 18 height 18
click at [72, 102] on input "Active (455)" at bounding box center [72, 102] width 1 height 1
checkbox input "false"
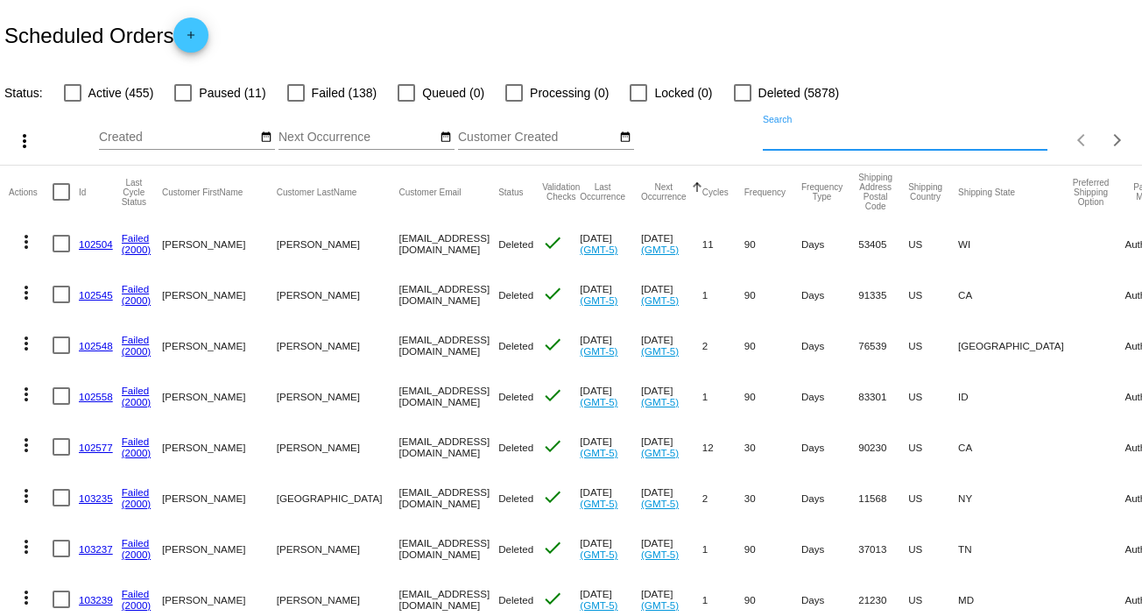
click at [901, 141] on input "Search" at bounding box center [905, 138] width 285 height 14
paste input "bbcatering@sbcglobal.com"
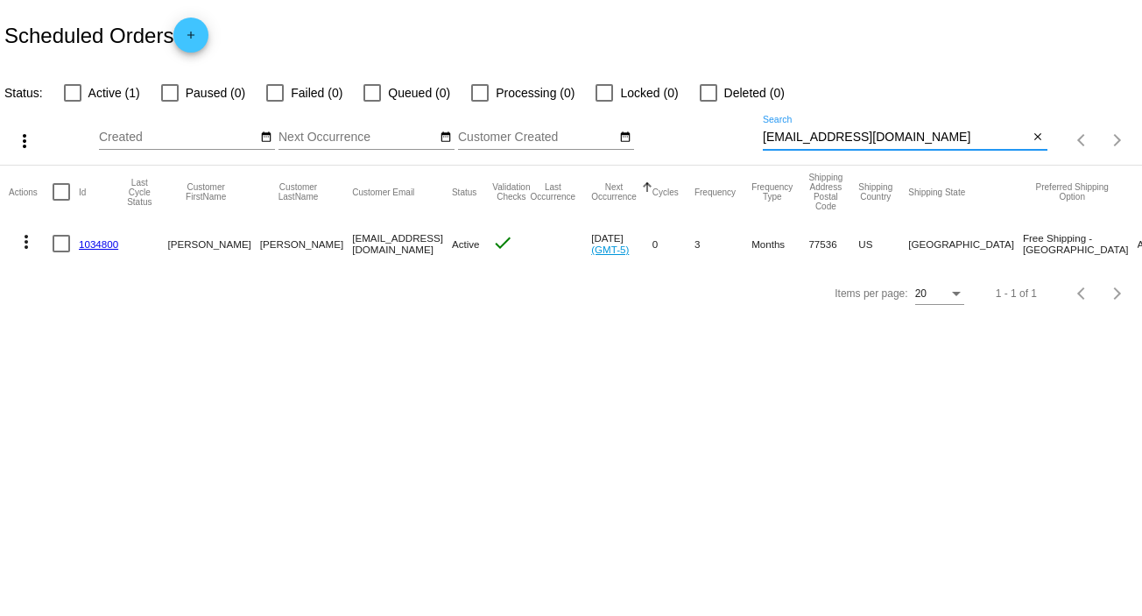
type input "bbcatering@sbcglobal.com"
click at [24, 233] on mat-icon "more_vert" at bounding box center [26, 241] width 21 height 21
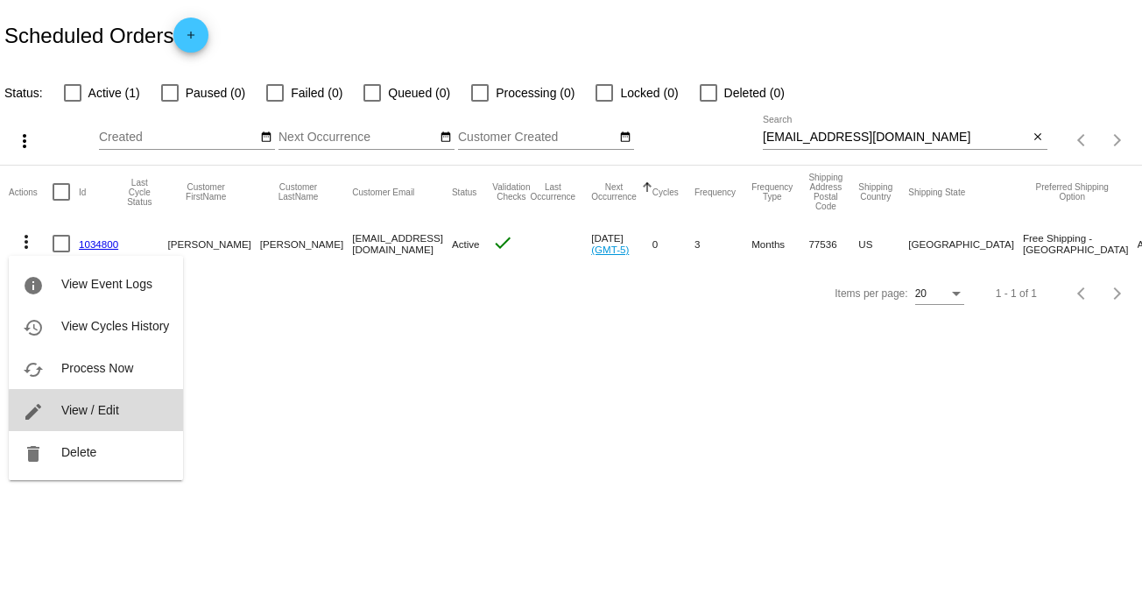
click at [125, 411] on button "edit View / Edit" at bounding box center [96, 410] width 174 height 42
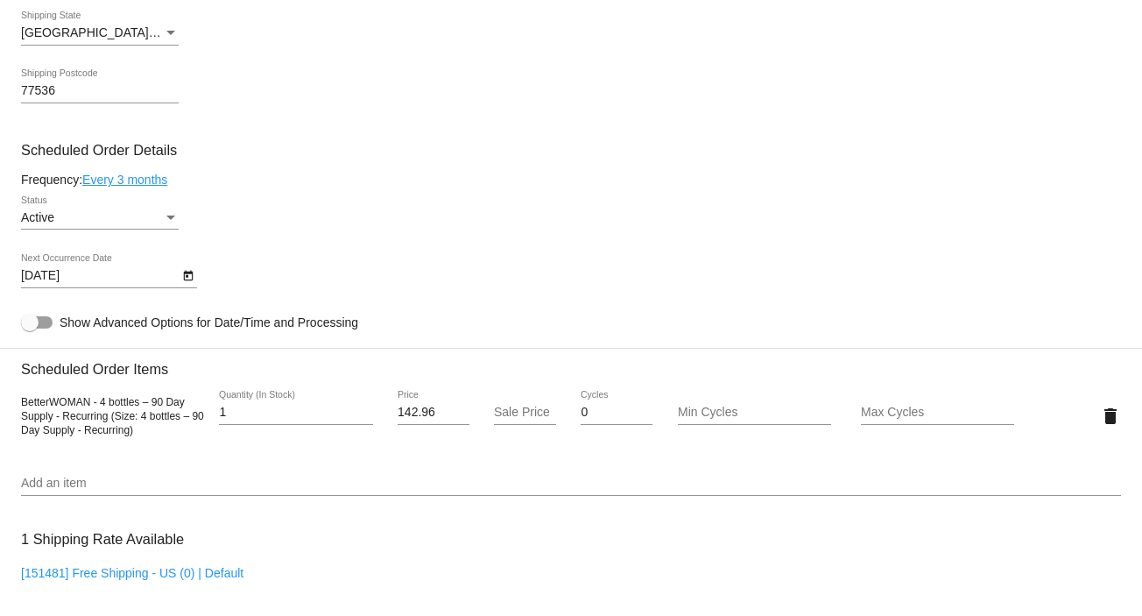
scroll to position [754, 0]
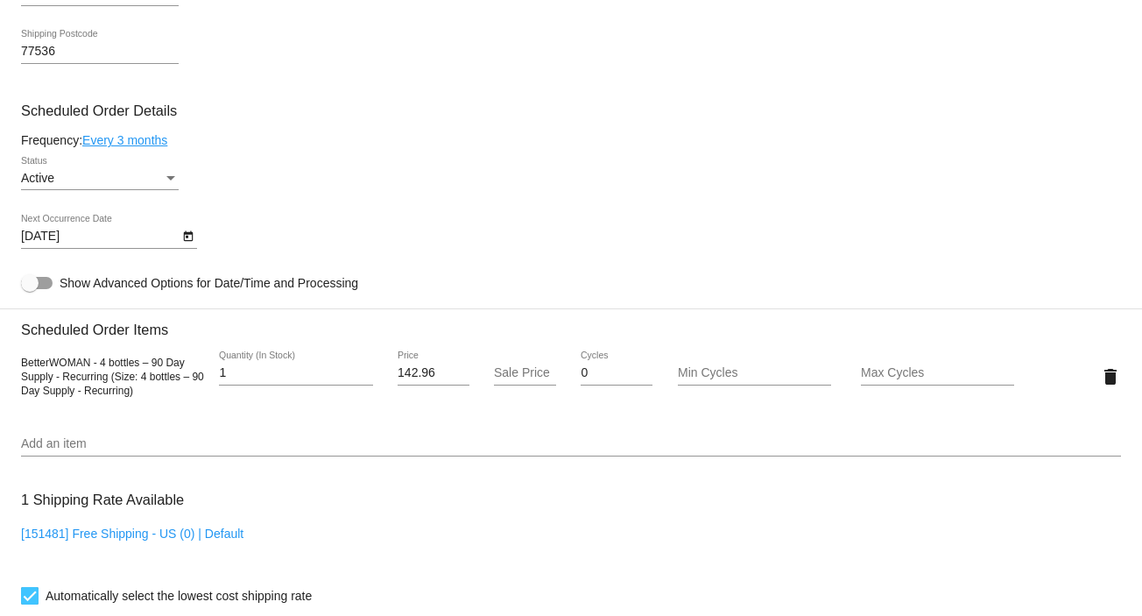
click at [189, 238] on icon "Open calendar" at bounding box center [188, 236] width 12 height 21
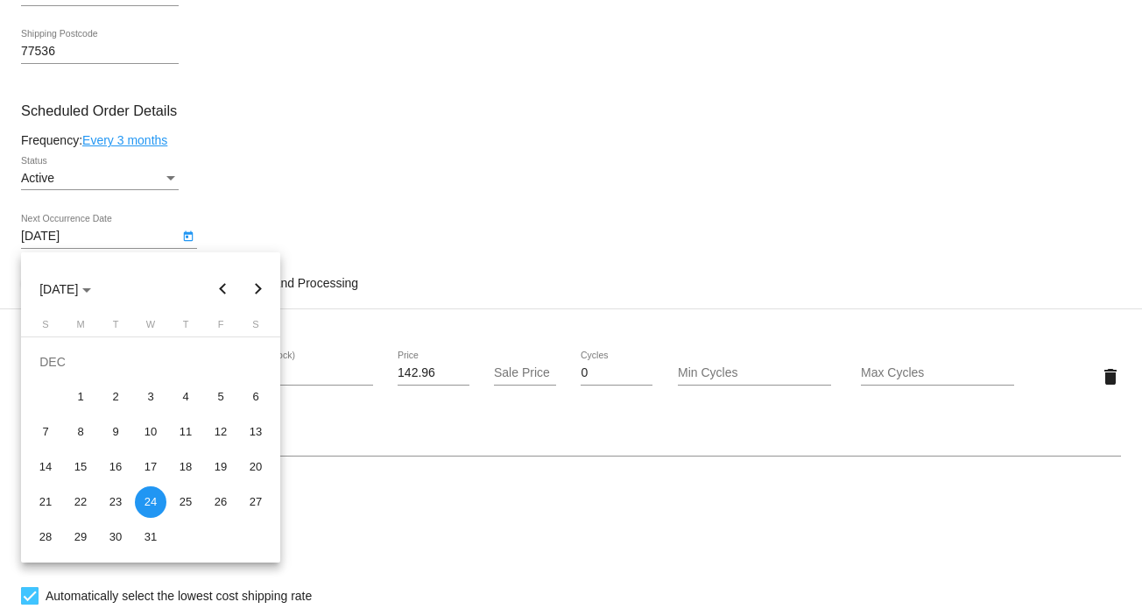
click at [261, 285] on button "Next month" at bounding box center [258, 289] width 35 height 35
click at [479, 130] on div at bounding box center [571, 308] width 1142 height 616
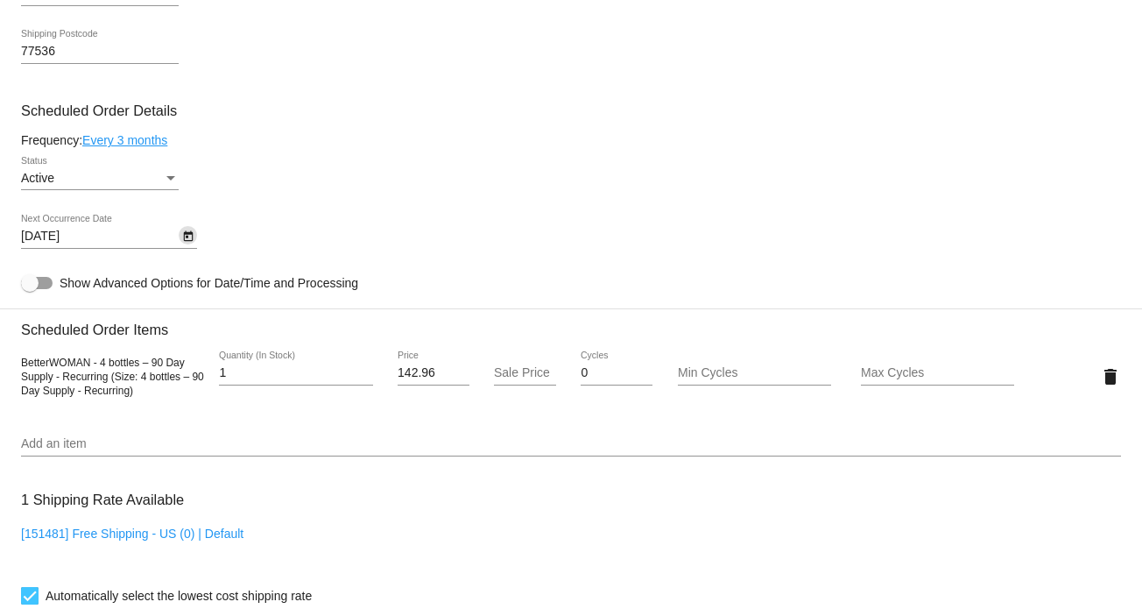
click at [190, 243] on icon "Open calendar" at bounding box center [188, 236] width 12 height 21
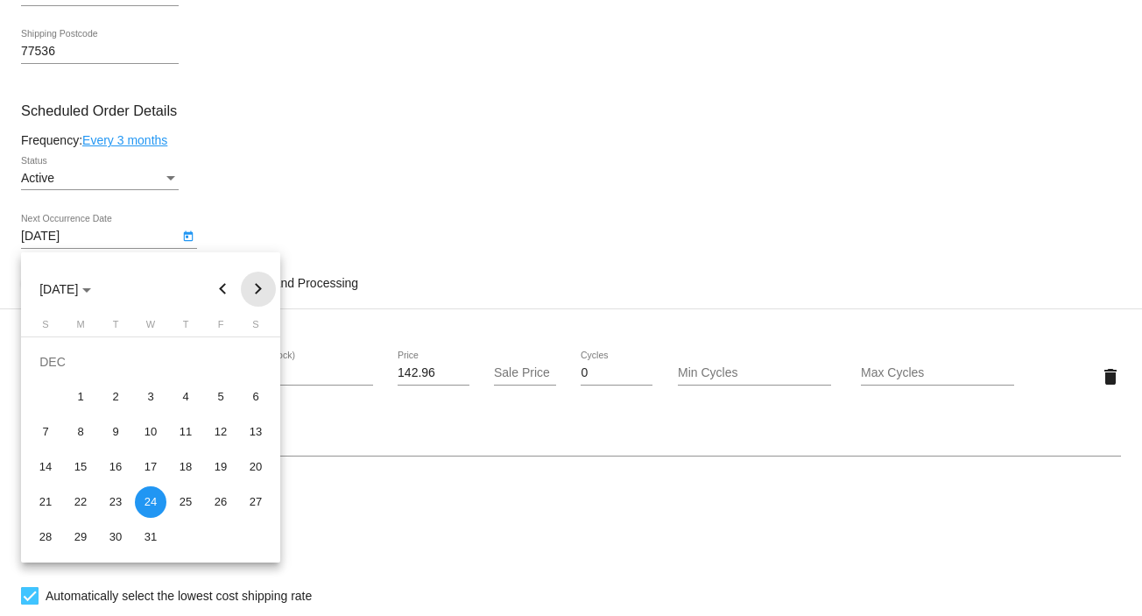
click at [257, 286] on button "Next month" at bounding box center [258, 289] width 35 height 35
click at [153, 500] on div "25" at bounding box center [151, 502] width 32 height 32
type input "3/25/2026"
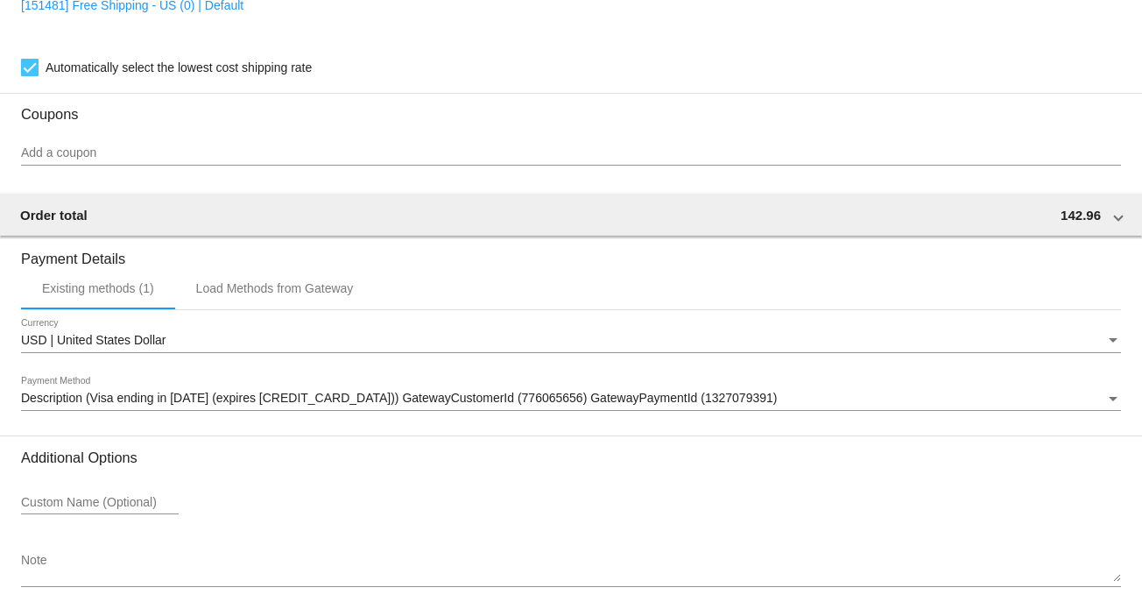
scroll to position [1354, 0]
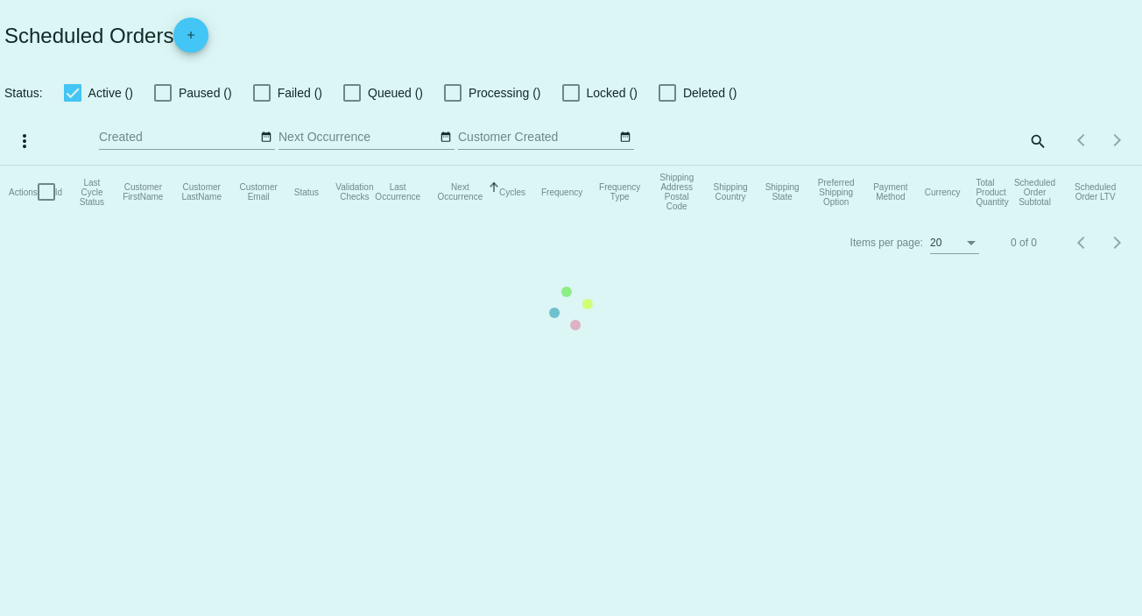
checkbox input "false"
